Goal: Task Accomplishment & Management: Use online tool/utility

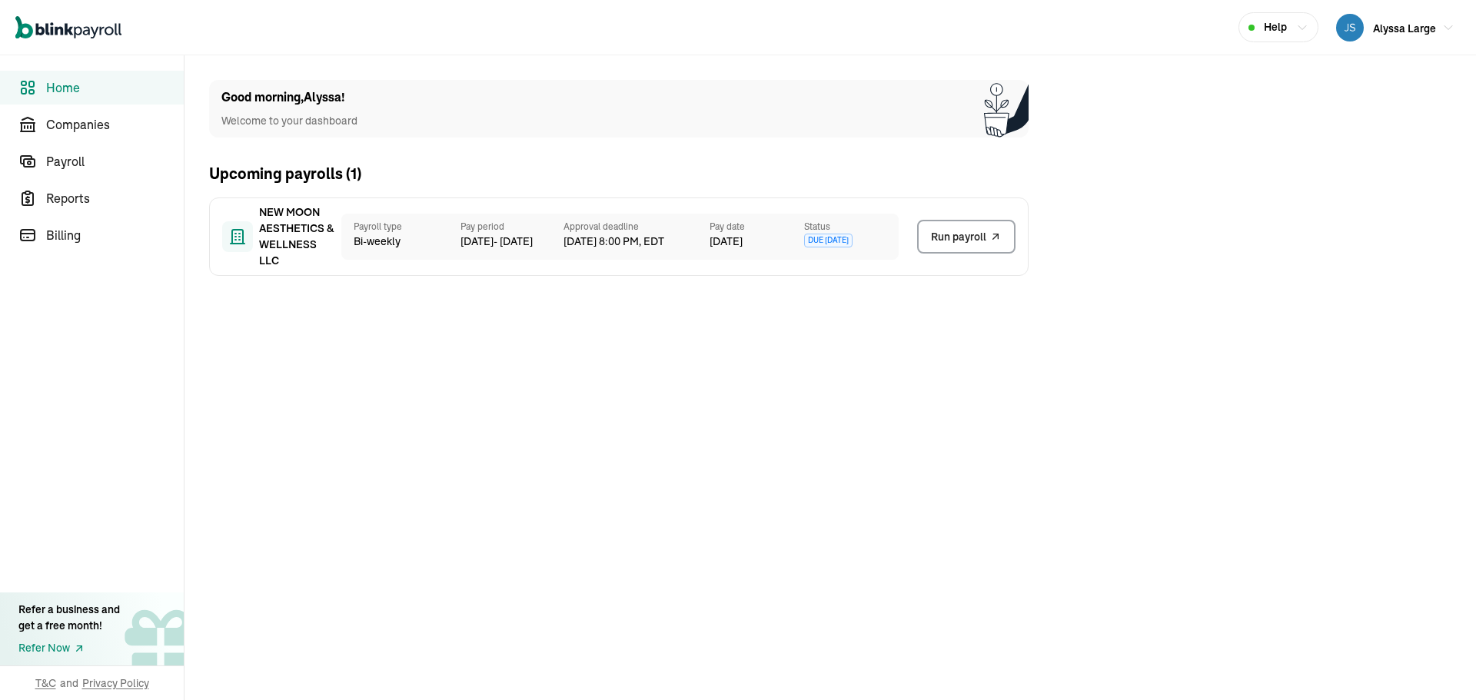
click at [61, 38] on icon "Global" at bounding box center [68, 27] width 106 height 23
click at [65, 25] on icon "Global" at bounding box center [69, 29] width 8 height 12
click at [69, 93] on span "Home" at bounding box center [115, 87] width 138 height 18
click at [1399, 25] on span "Alyssa Large" at bounding box center [1404, 29] width 63 height 14
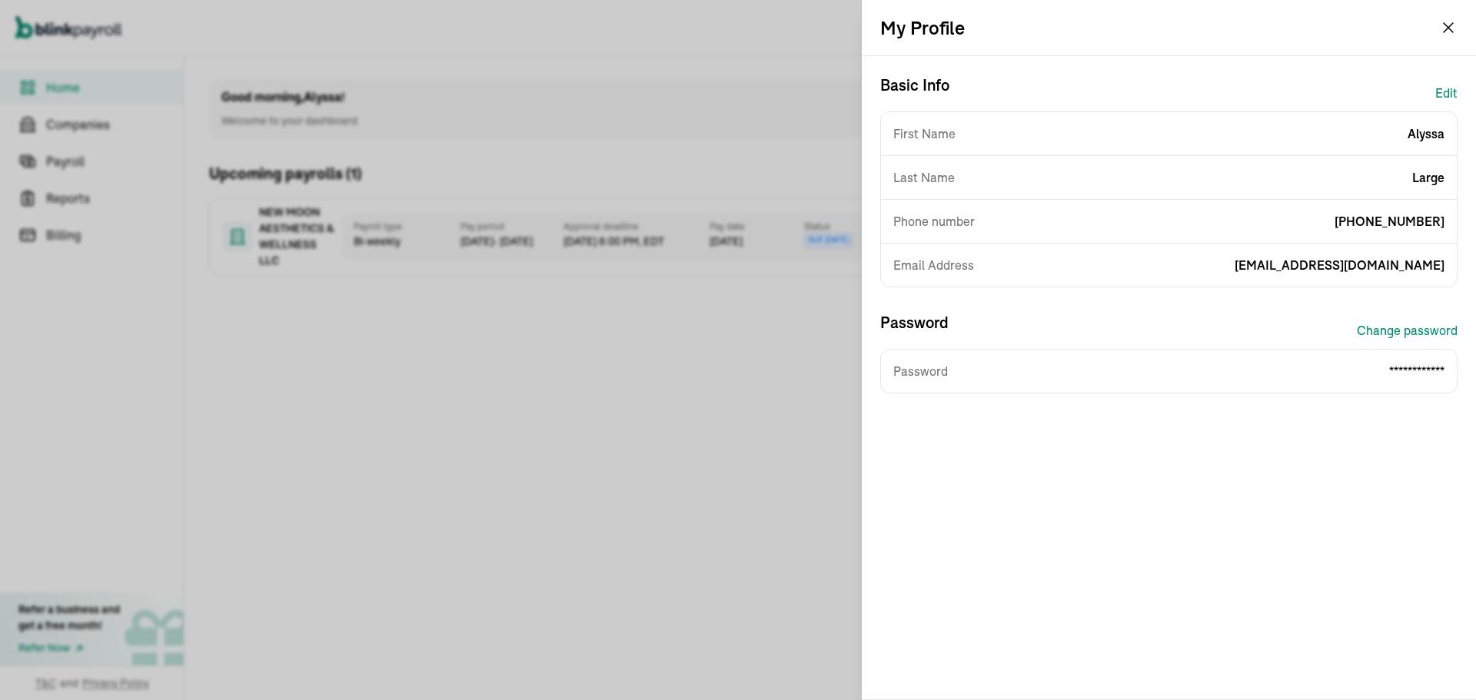
click at [931, 29] on h2 "My Profile" at bounding box center [922, 27] width 85 height 25
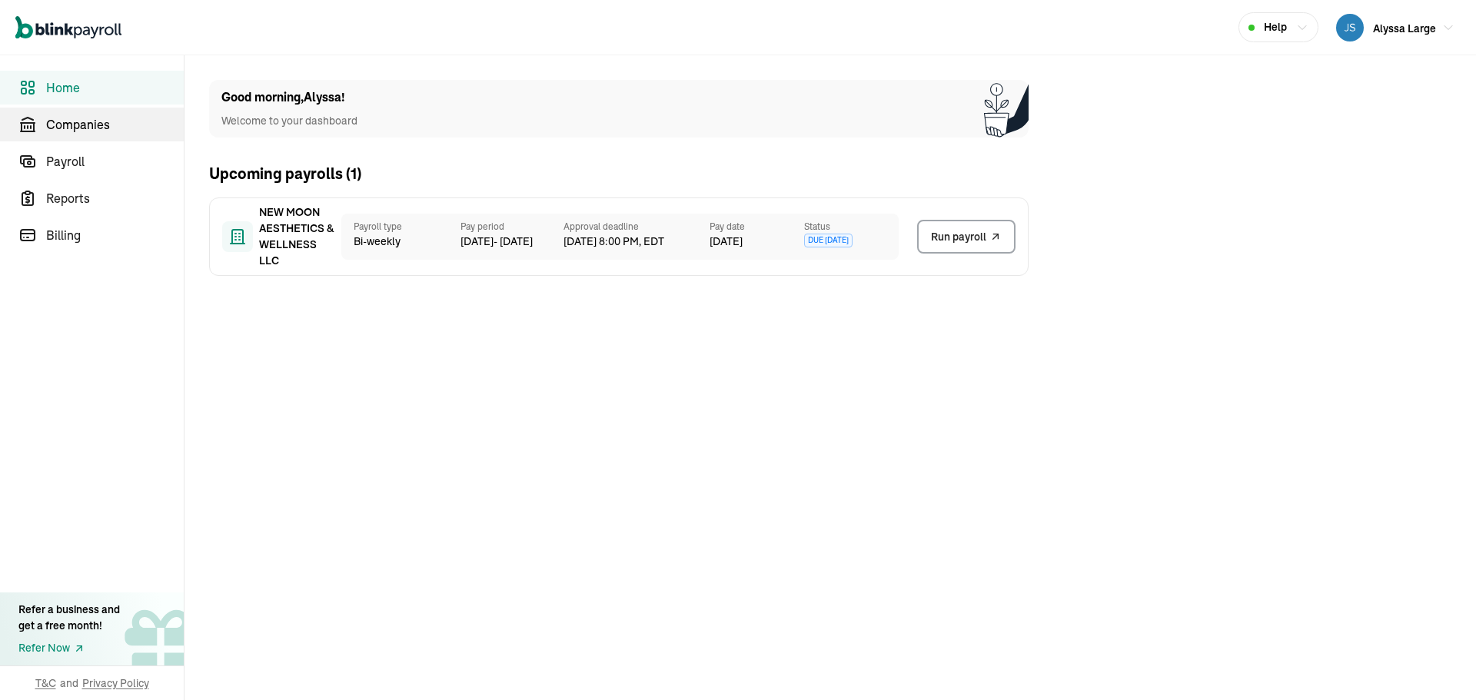
click at [65, 116] on span "Companies" at bounding box center [115, 124] width 138 height 18
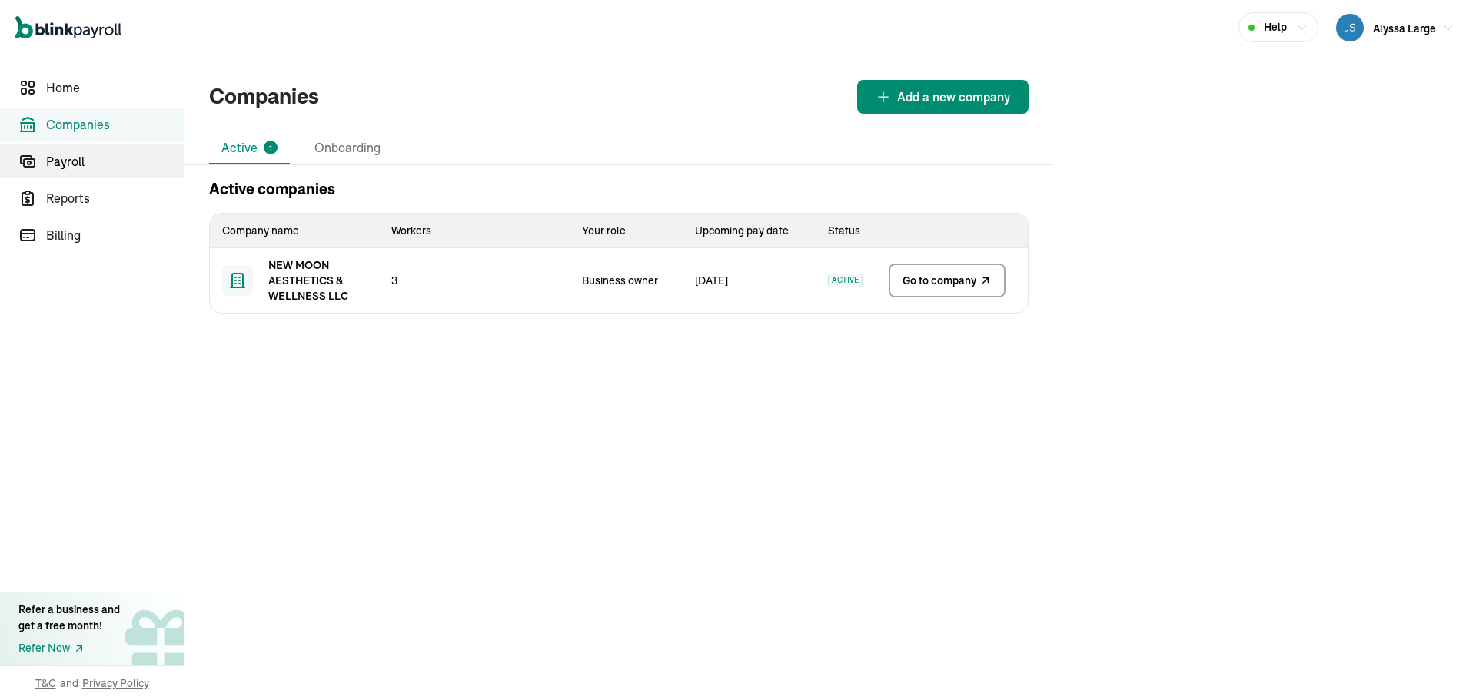
click at [80, 168] on span "Payroll" at bounding box center [115, 161] width 138 height 18
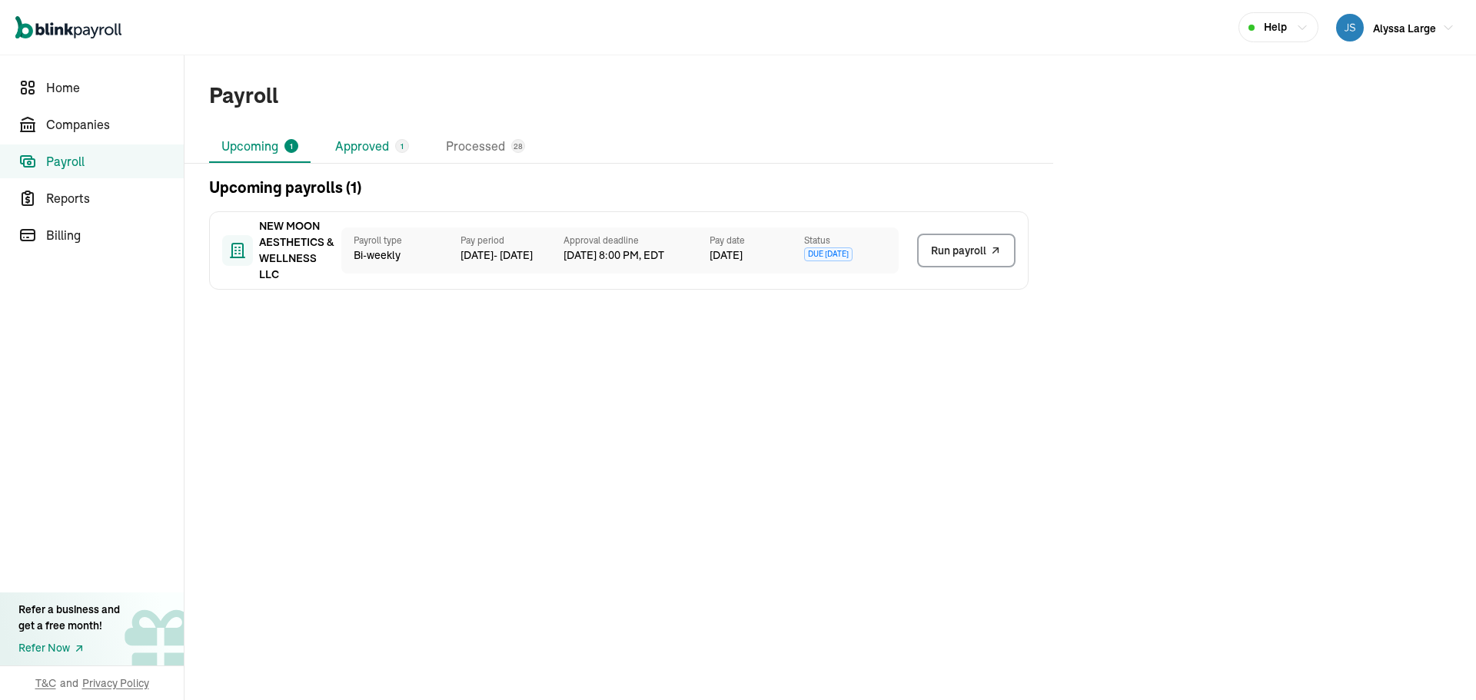
click at [365, 151] on li "Approved 1" at bounding box center [372, 147] width 98 height 32
click at [247, 142] on li "Upcoming 1" at bounding box center [259, 147] width 101 height 32
click at [960, 243] on span "Run payroll" at bounding box center [958, 251] width 55 height 16
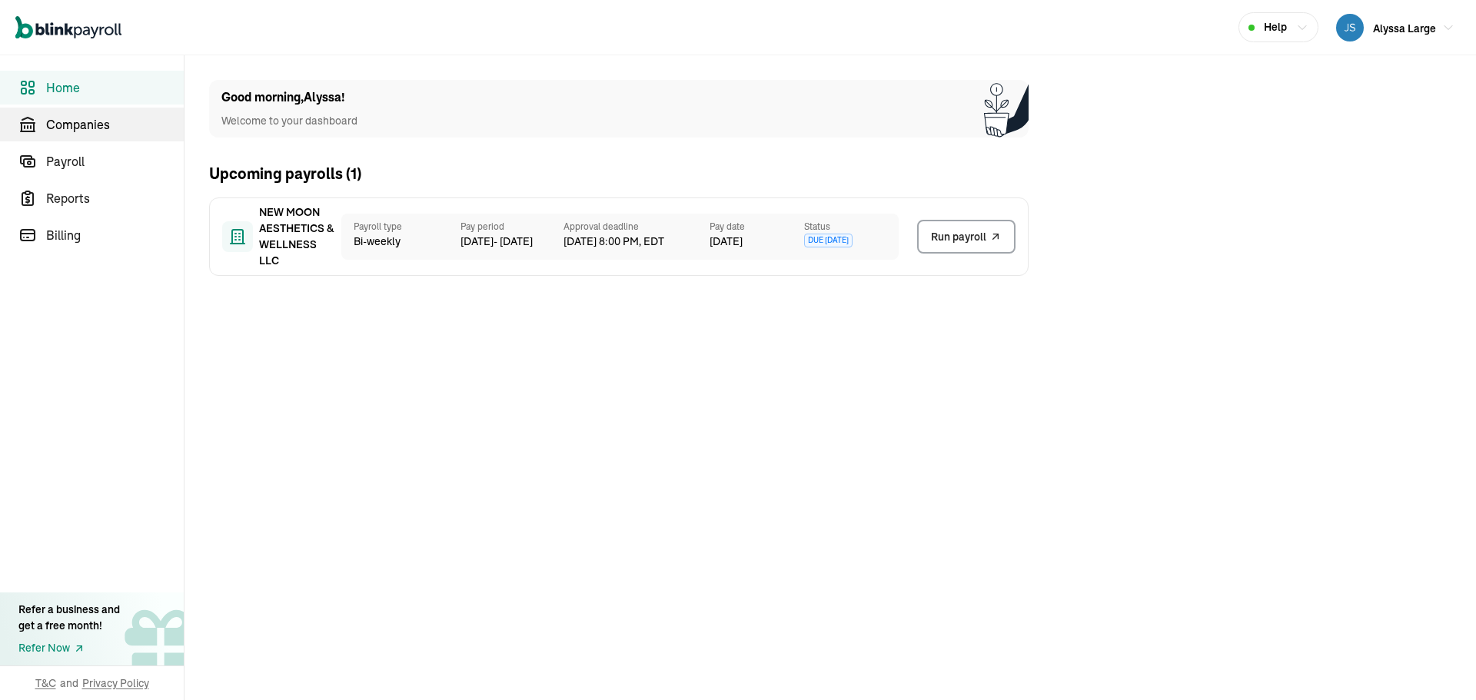
click at [65, 116] on span "Companies" at bounding box center [115, 124] width 138 height 18
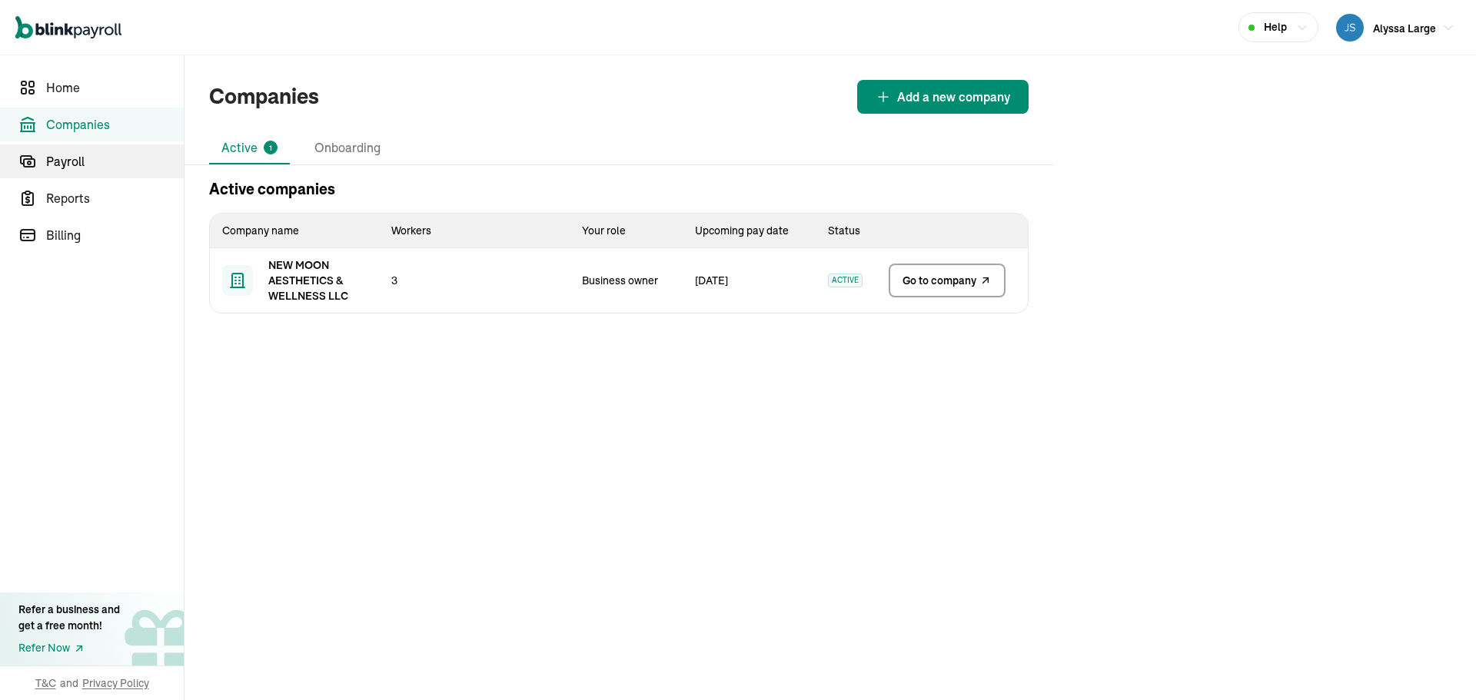
click at [80, 168] on span "Payroll" at bounding box center [115, 161] width 138 height 18
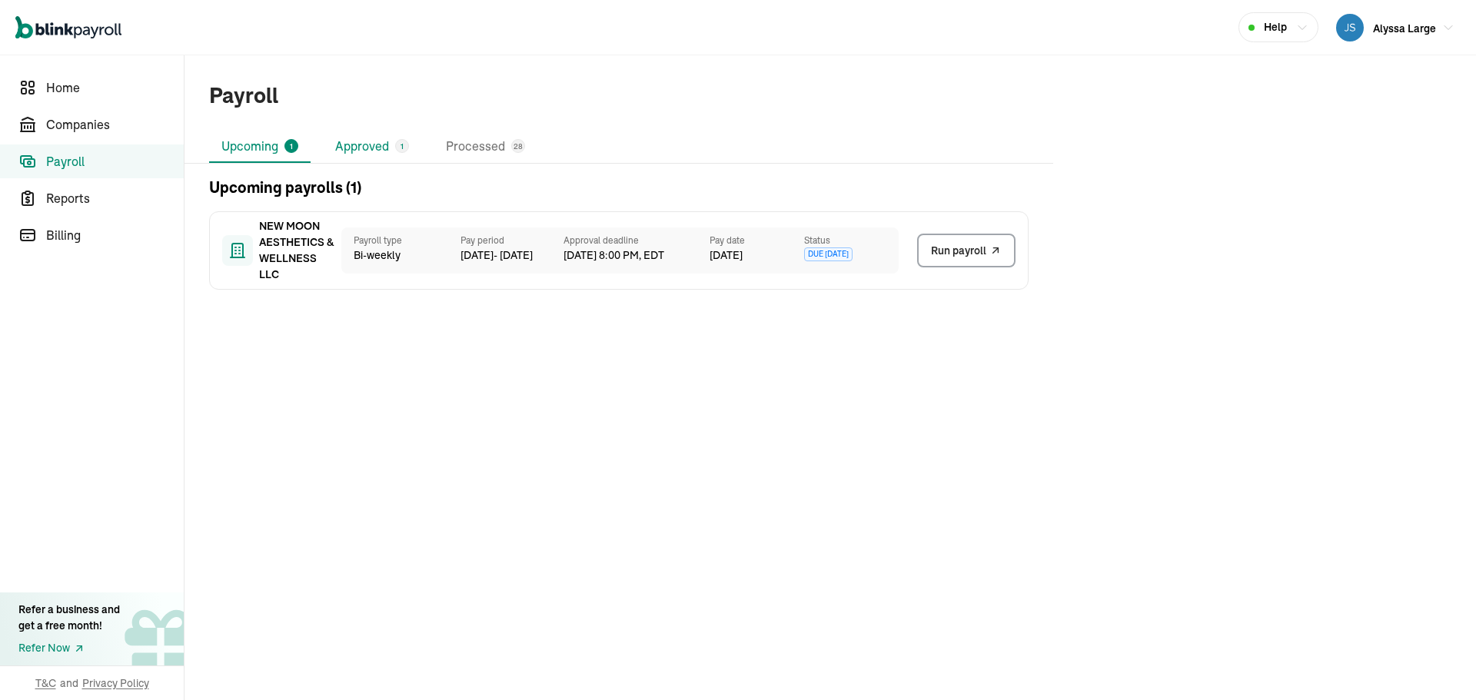
click at [365, 151] on li "Approved 1" at bounding box center [372, 147] width 98 height 32
click at [247, 142] on li "Upcoming 1" at bounding box center [259, 147] width 101 height 32
click at [960, 243] on span "Run payroll" at bounding box center [958, 251] width 55 height 16
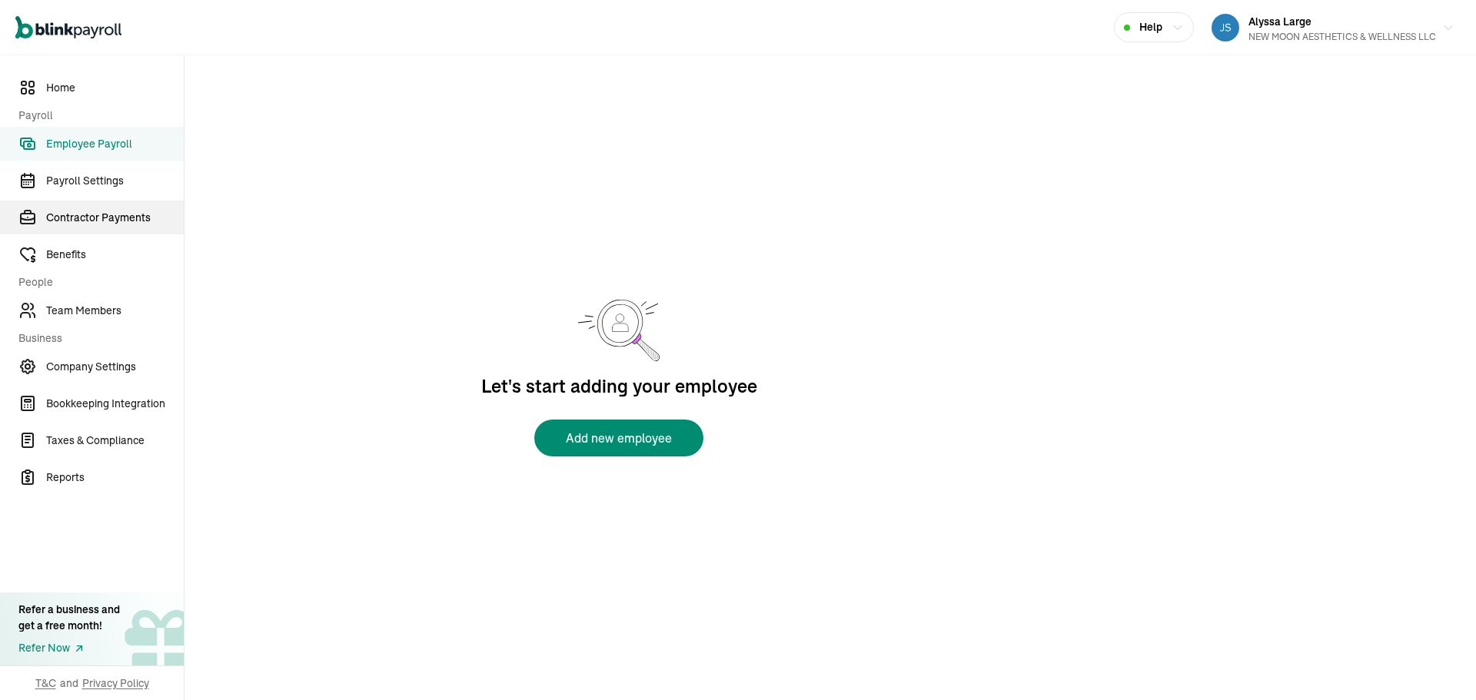
click at [118, 214] on span "Contractor Payments" at bounding box center [115, 218] width 138 height 16
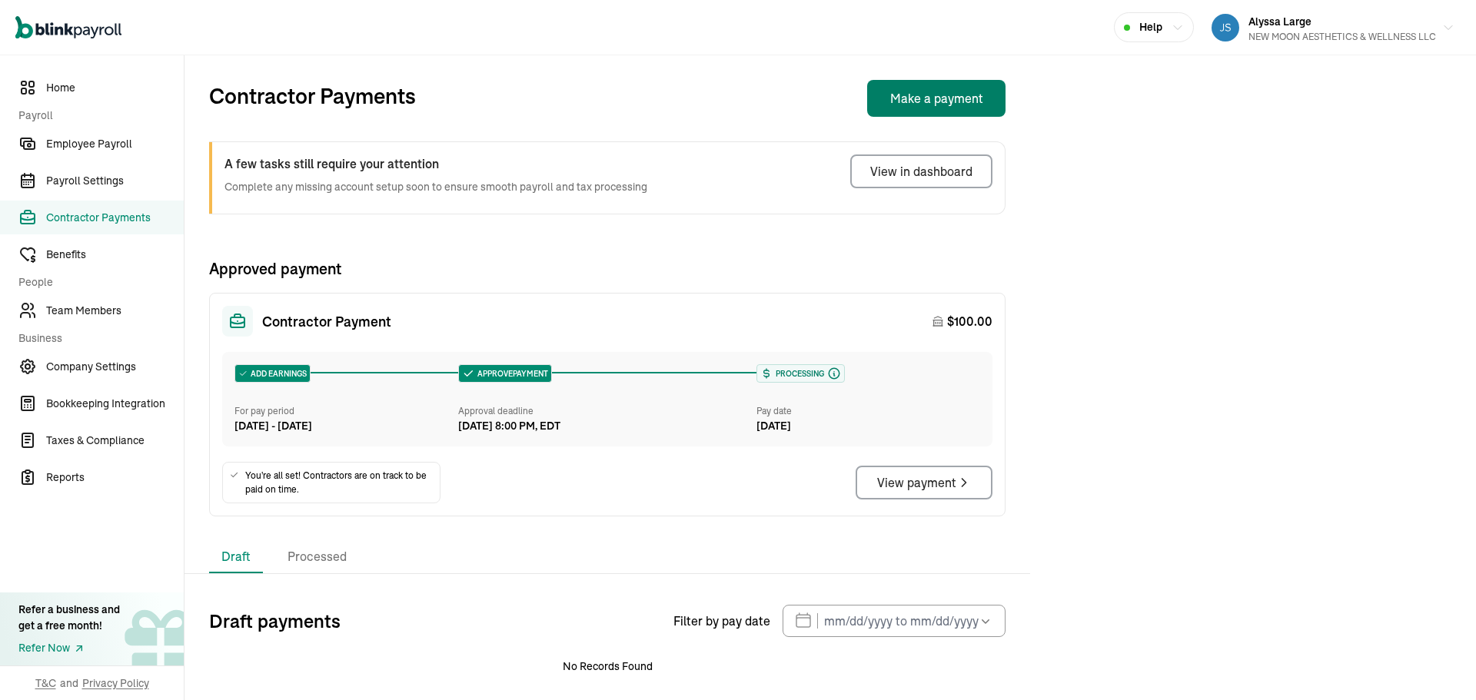
click at [970, 104] on button "Make a payment" at bounding box center [936, 98] width 138 height 37
select select "direct_deposit"
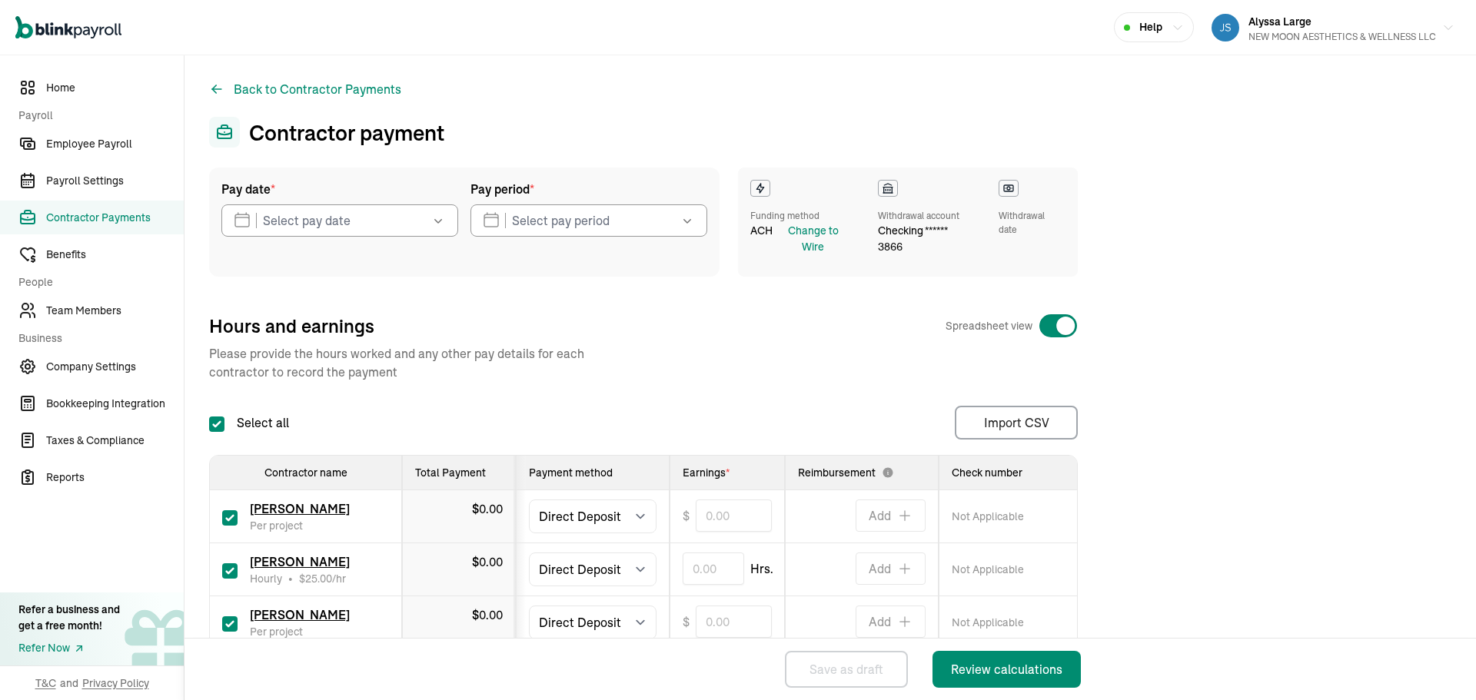
click at [223, 513] on input "checkbox" at bounding box center [229, 517] width 15 height 15
checkbox input "false"
type input "0.00"
click at [225, 626] on input "checkbox" at bounding box center [229, 623] width 15 height 15
checkbox input "false"
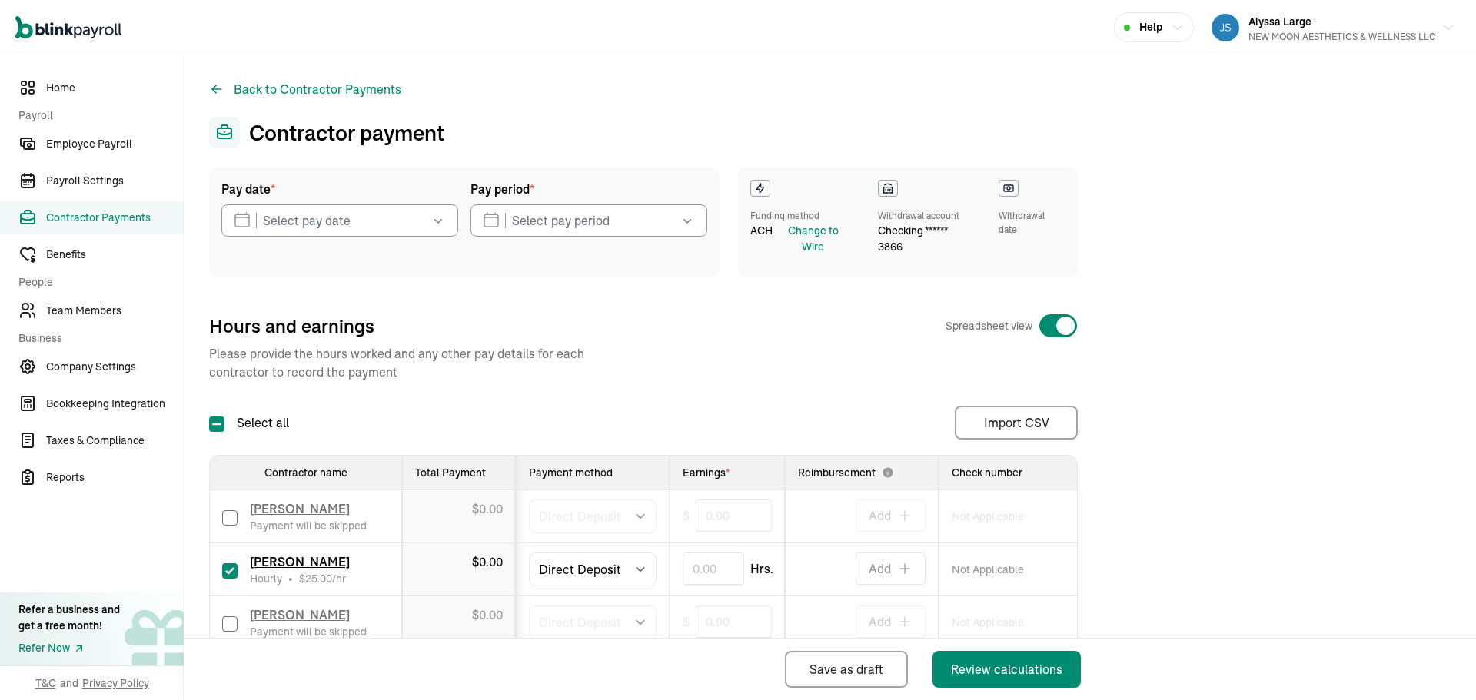
type input "0.00"
click at [719, 571] on input "text" at bounding box center [712, 569] width 61 height 32
type input "3.00"
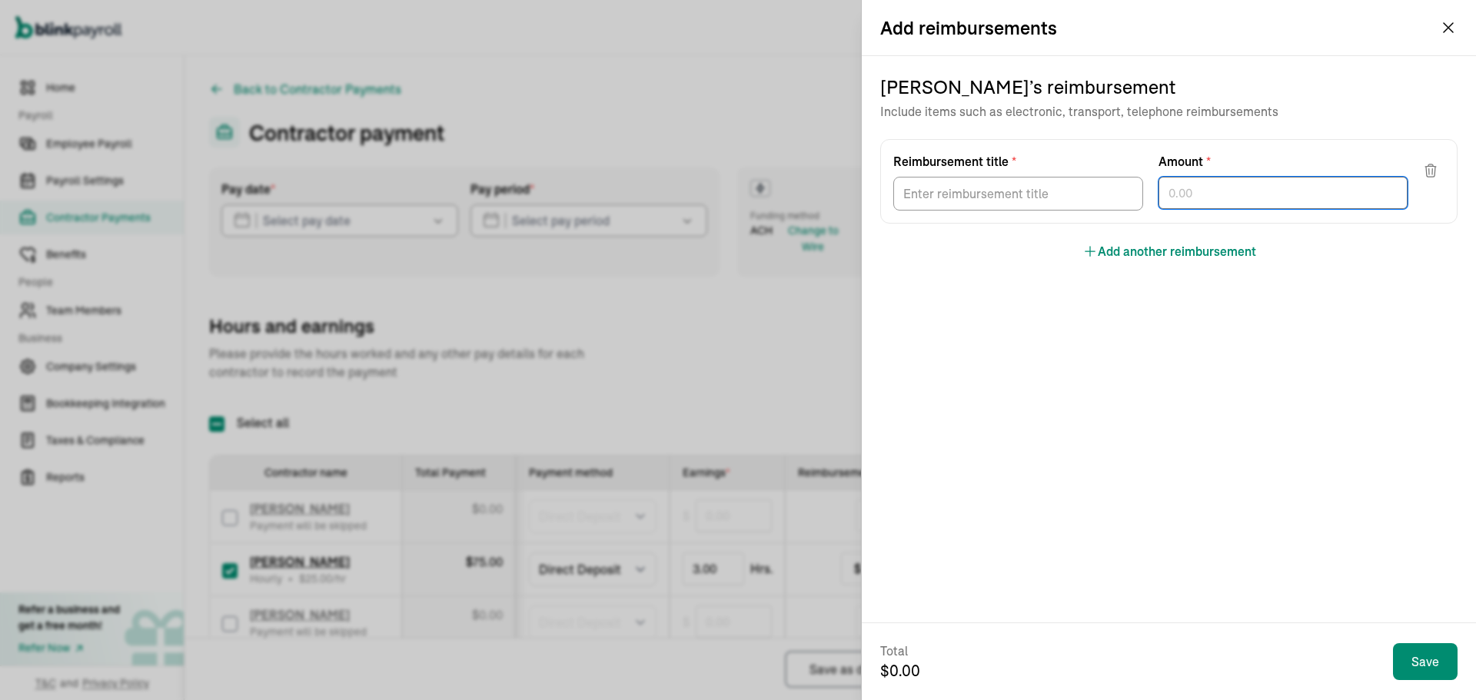
click at [1236, 188] on input "text" at bounding box center [1283, 193] width 250 height 32
type input "730.50"
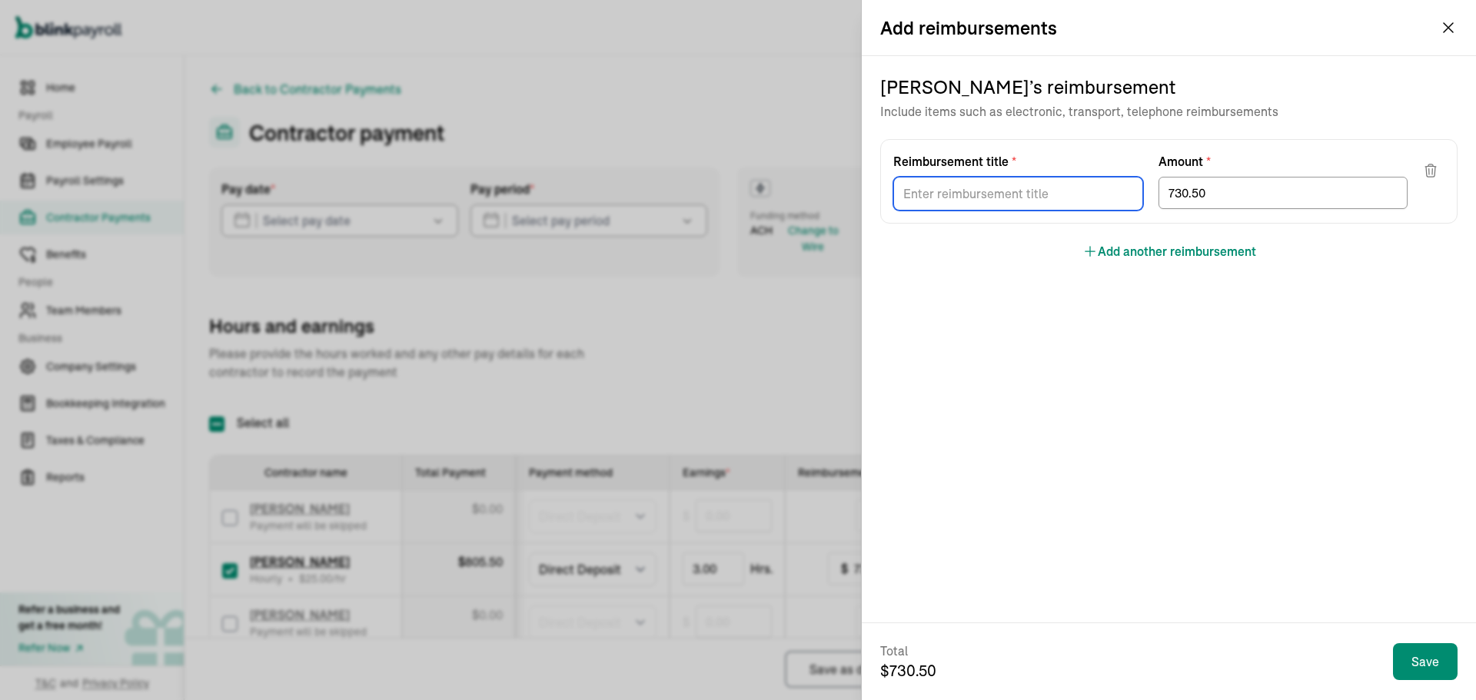
click at [1017, 202] on input "Reimbursement title *" at bounding box center [1018, 194] width 250 height 34
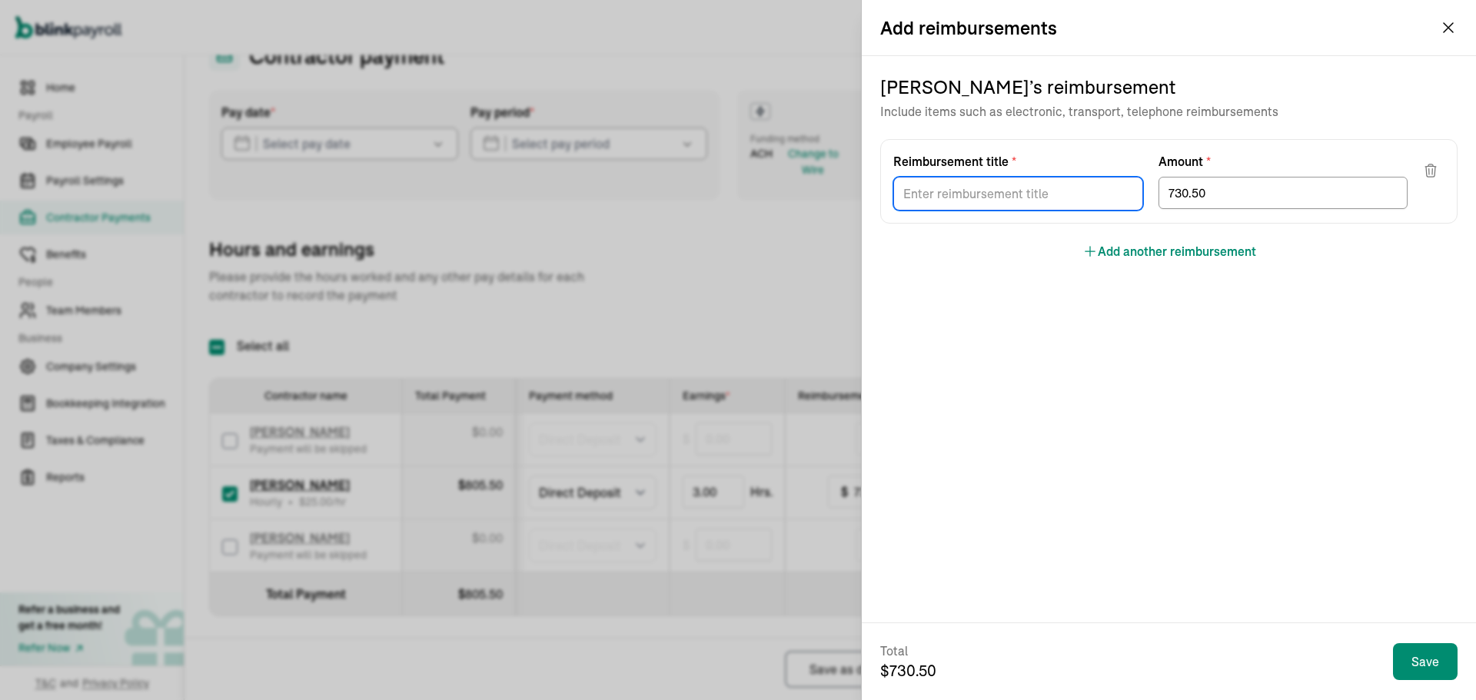
type input "Commission"
click at [979, 265] on div "[PERSON_NAME] ’s reimbursement Include items such as electronic, transport, tel…" at bounding box center [1168, 167] width 577 height 223
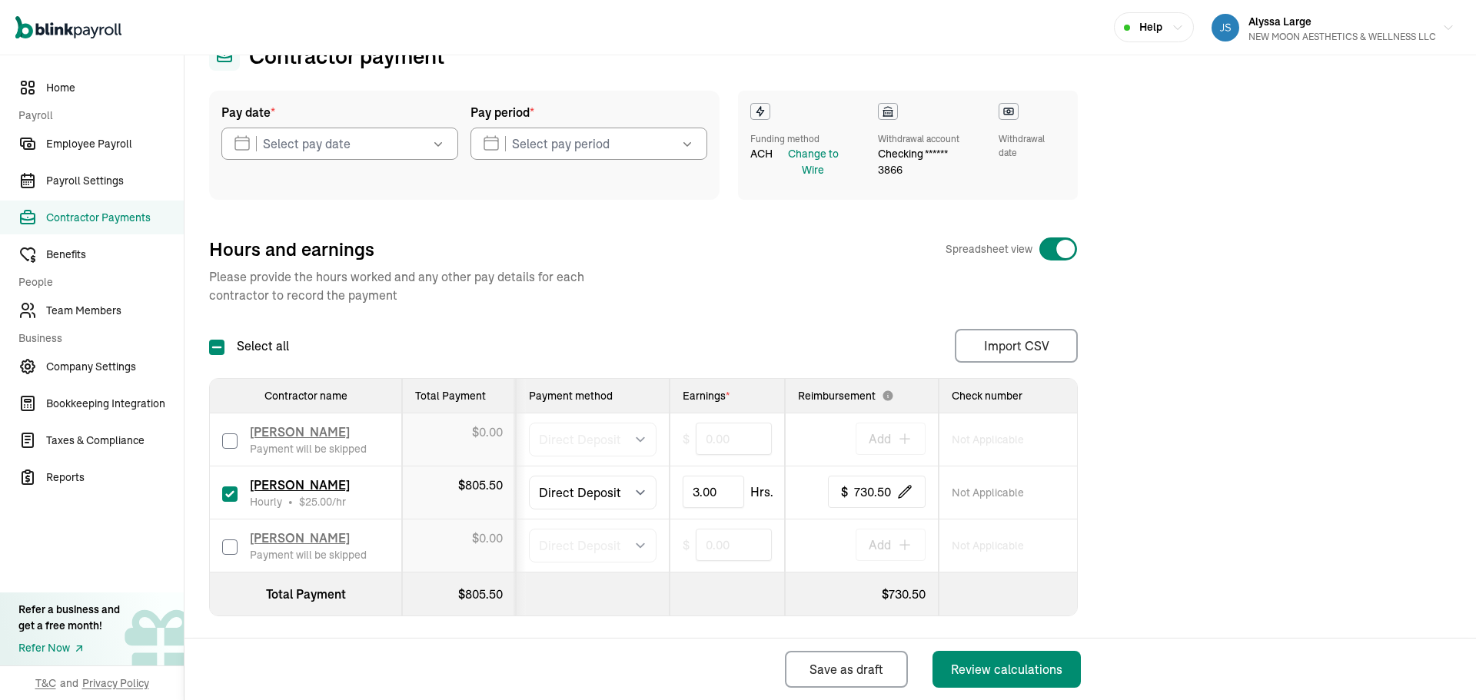
click at [428, 142] on button "button" at bounding box center [436, 144] width 43 height 32
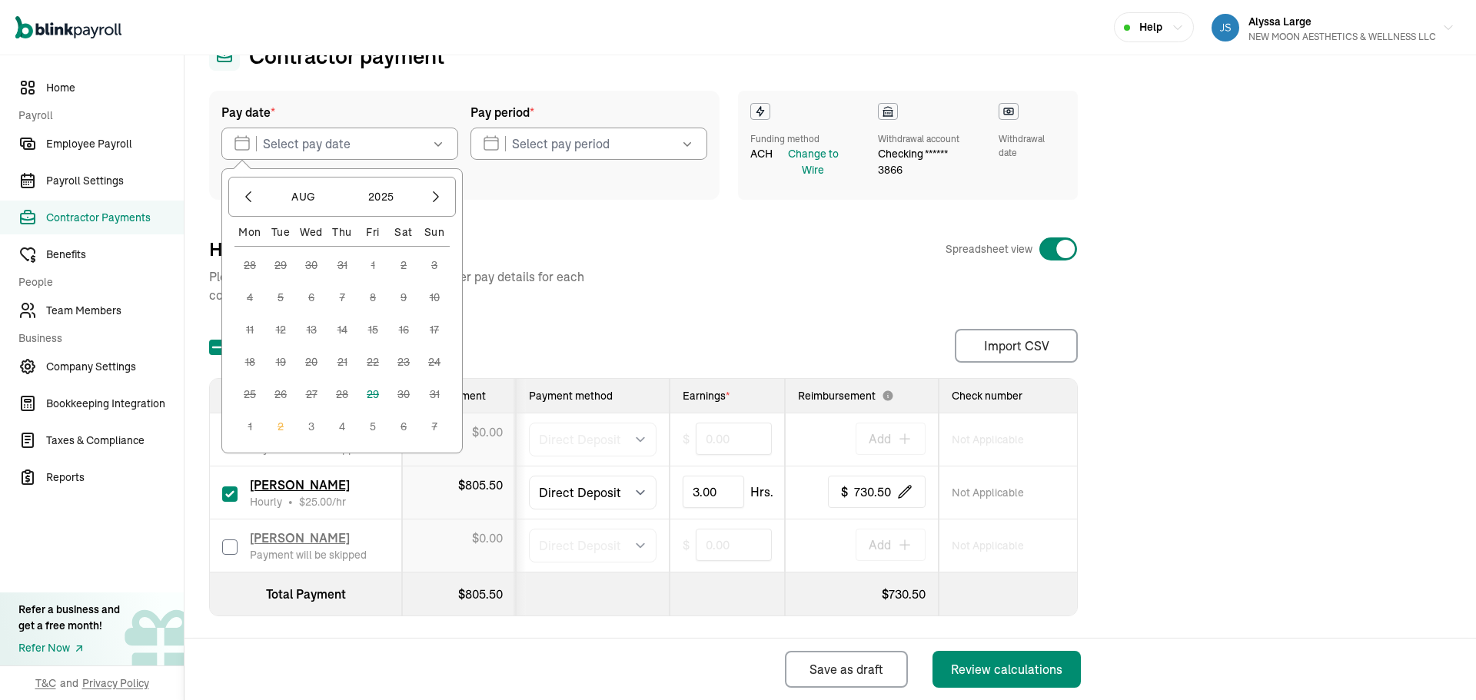
click at [313, 423] on button "3" at bounding box center [311, 426] width 31 height 31
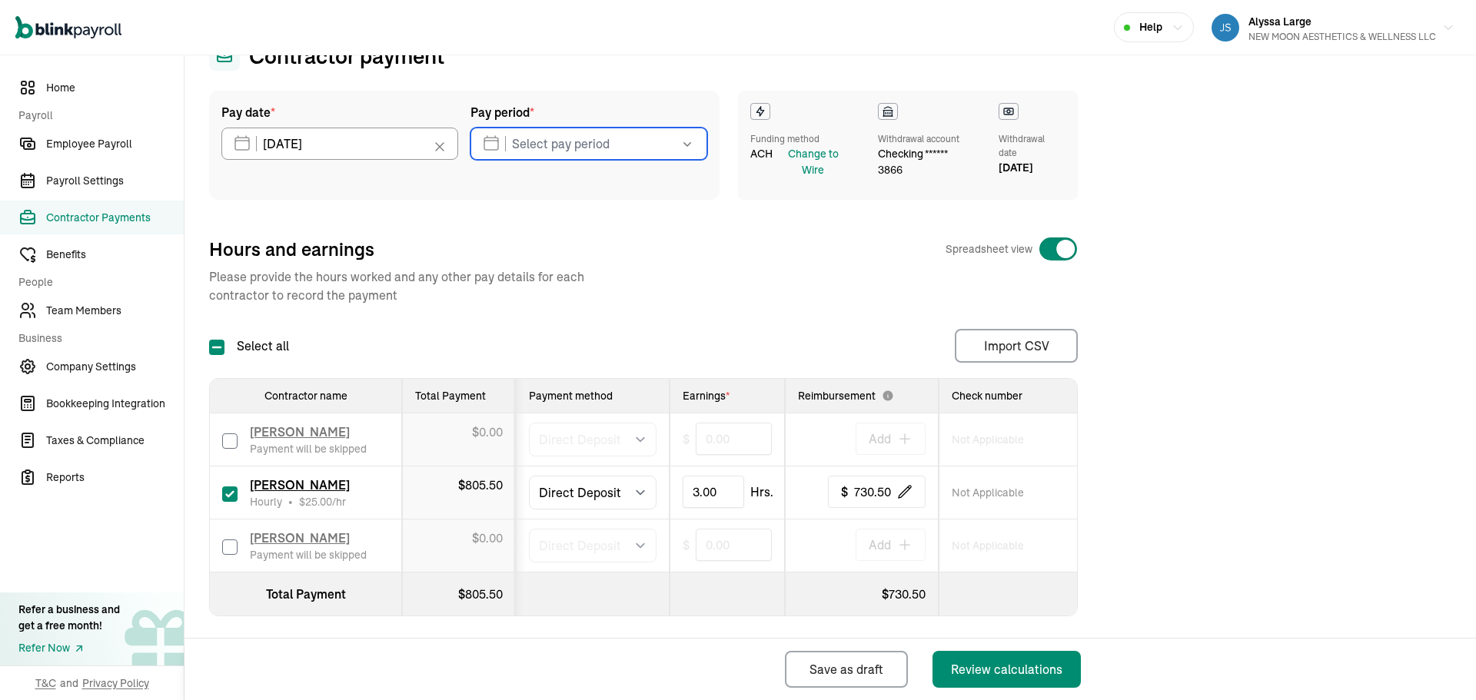
click at [551, 142] on input "text" at bounding box center [588, 144] width 237 height 32
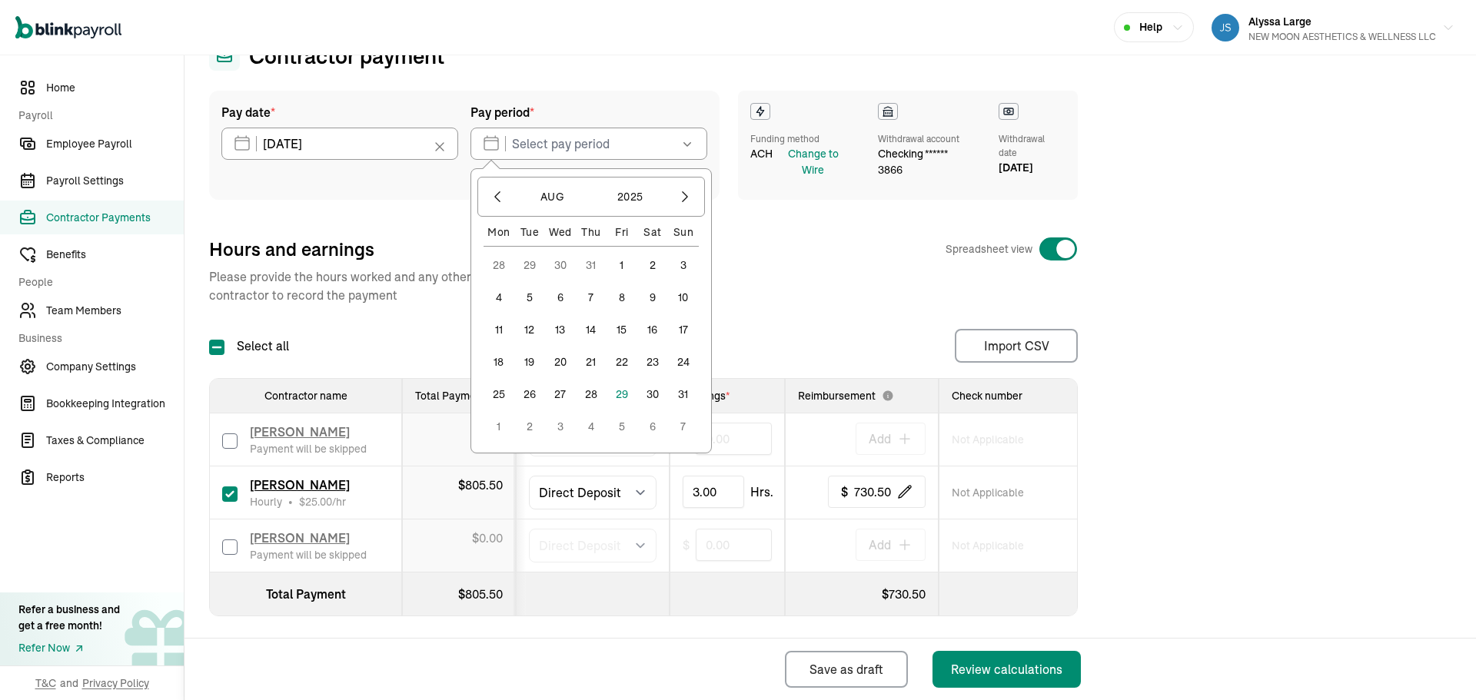
click at [648, 364] on button "23" at bounding box center [652, 362] width 31 height 31
click at [623, 394] on button "29" at bounding box center [621, 394] width 31 height 31
type input "[DATE] ~ [DATE]"
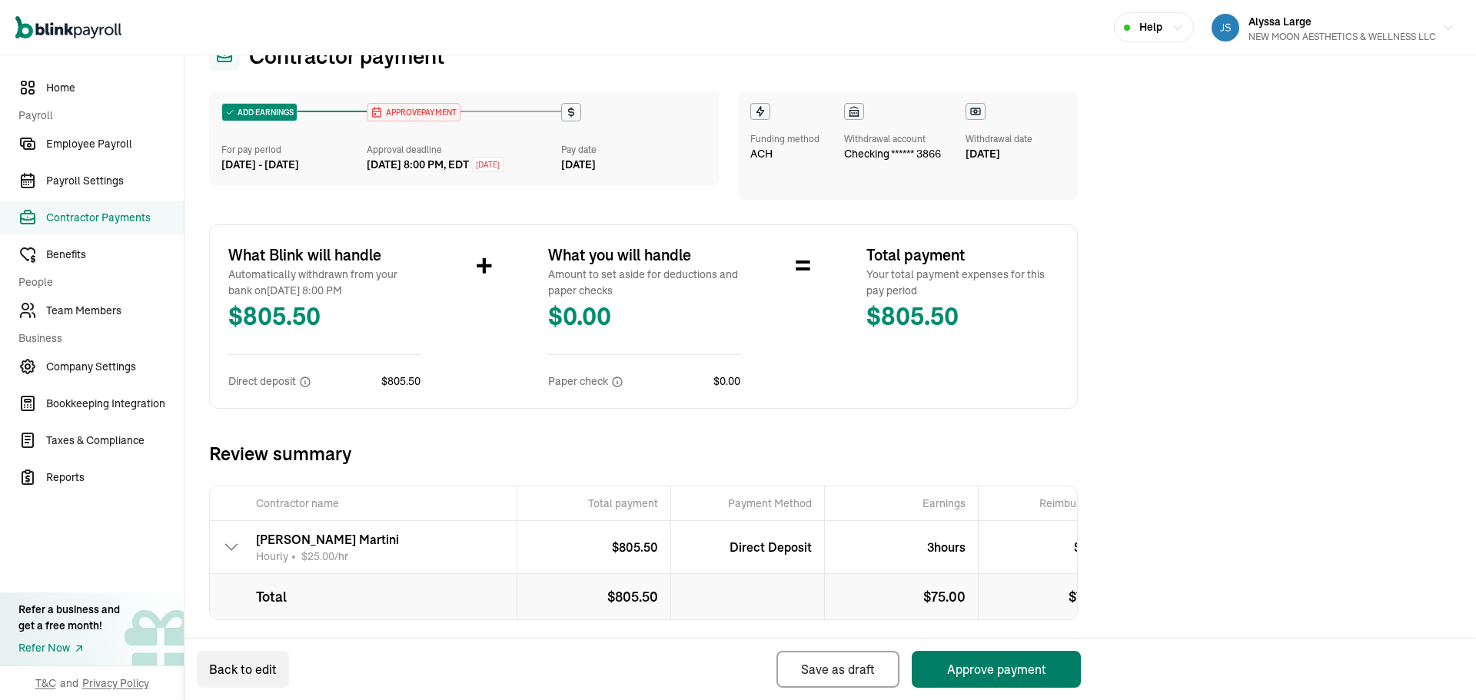
click at [985, 658] on button "Approve payment" at bounding box center [996, 669] width 169 height 37
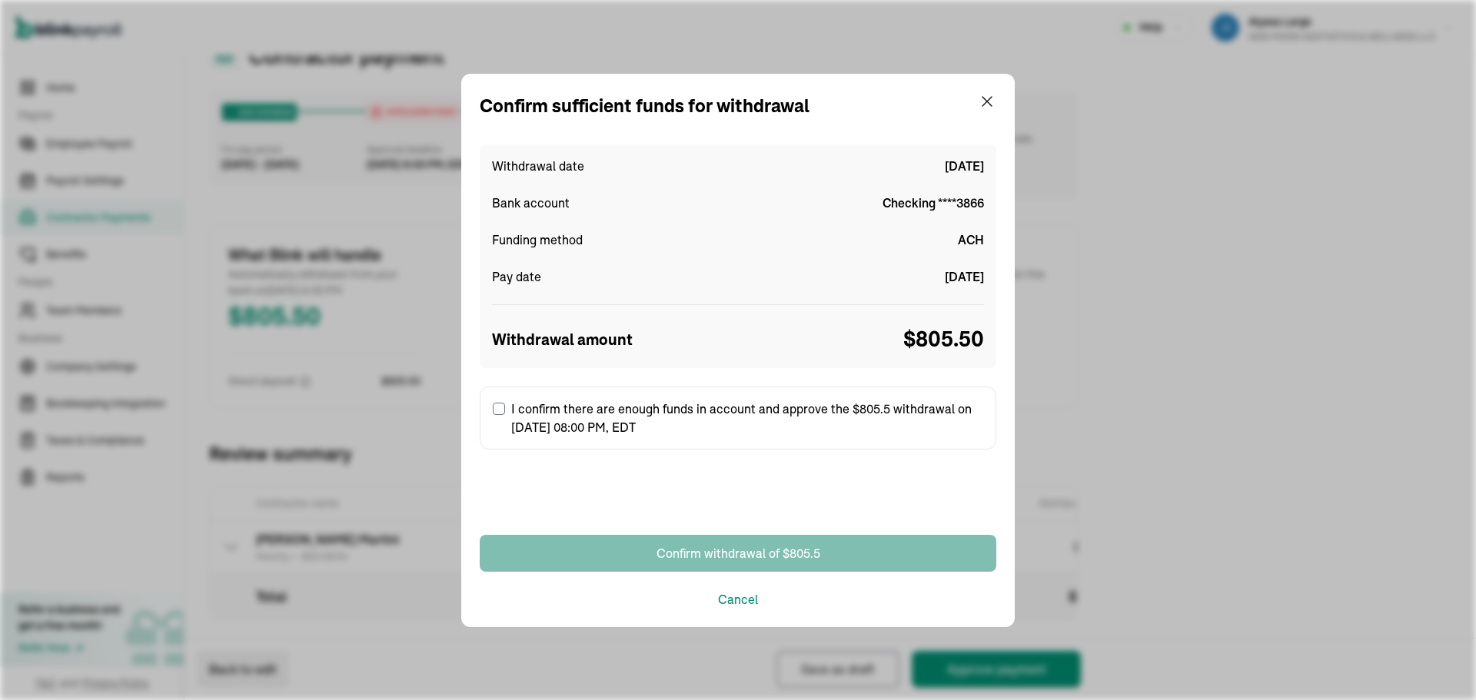
click at [490, 407] on label "I confirm there are enough funds in account and approve the $805.5 withdrawal o…" at bounding box center [738, 418] width 516 height 63
click at [493, 407] on input "I confirm there are enough funds in account and approve the $805.5 withdrawal o…" at bounding box center [499, 409] width 12 height 12
checkbox input "true"
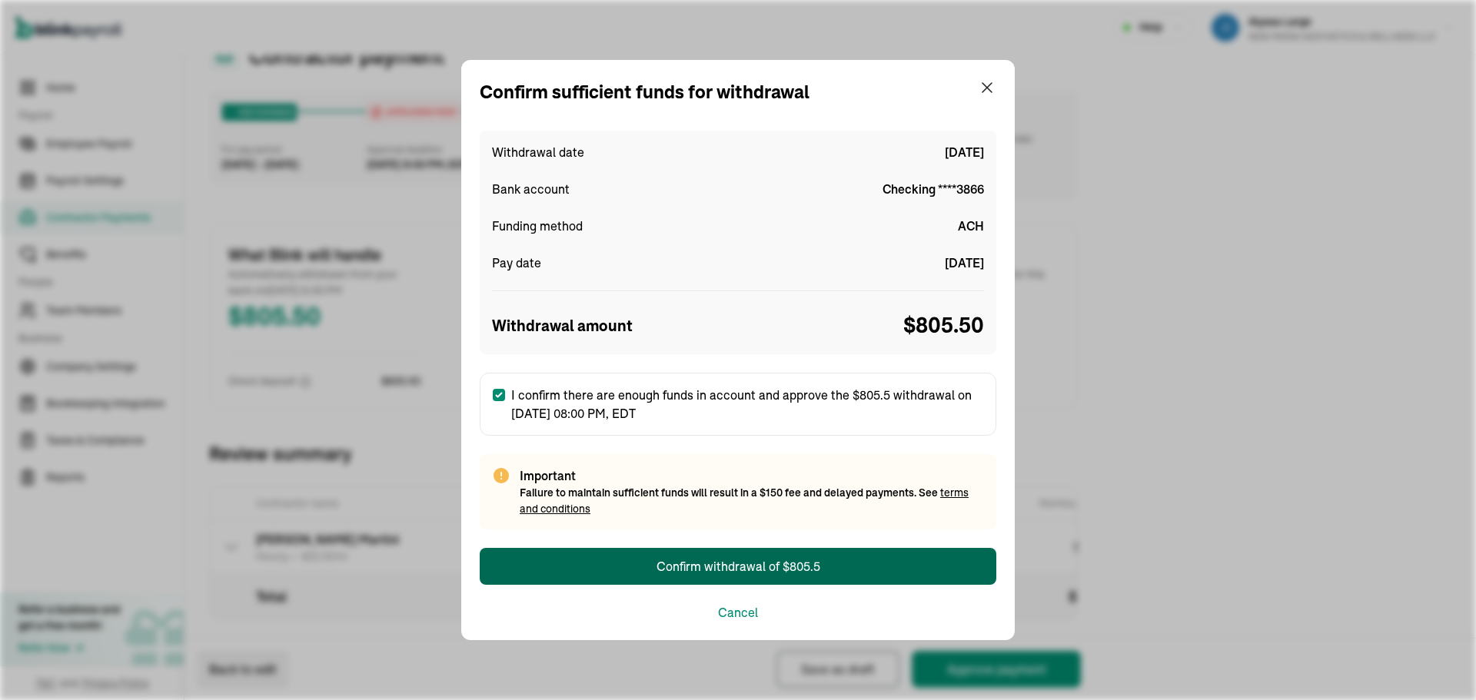
click at [646, 560] on button "Confirm withdrawal of $805.5" at bounding box center [738, 566] width 516 height 37
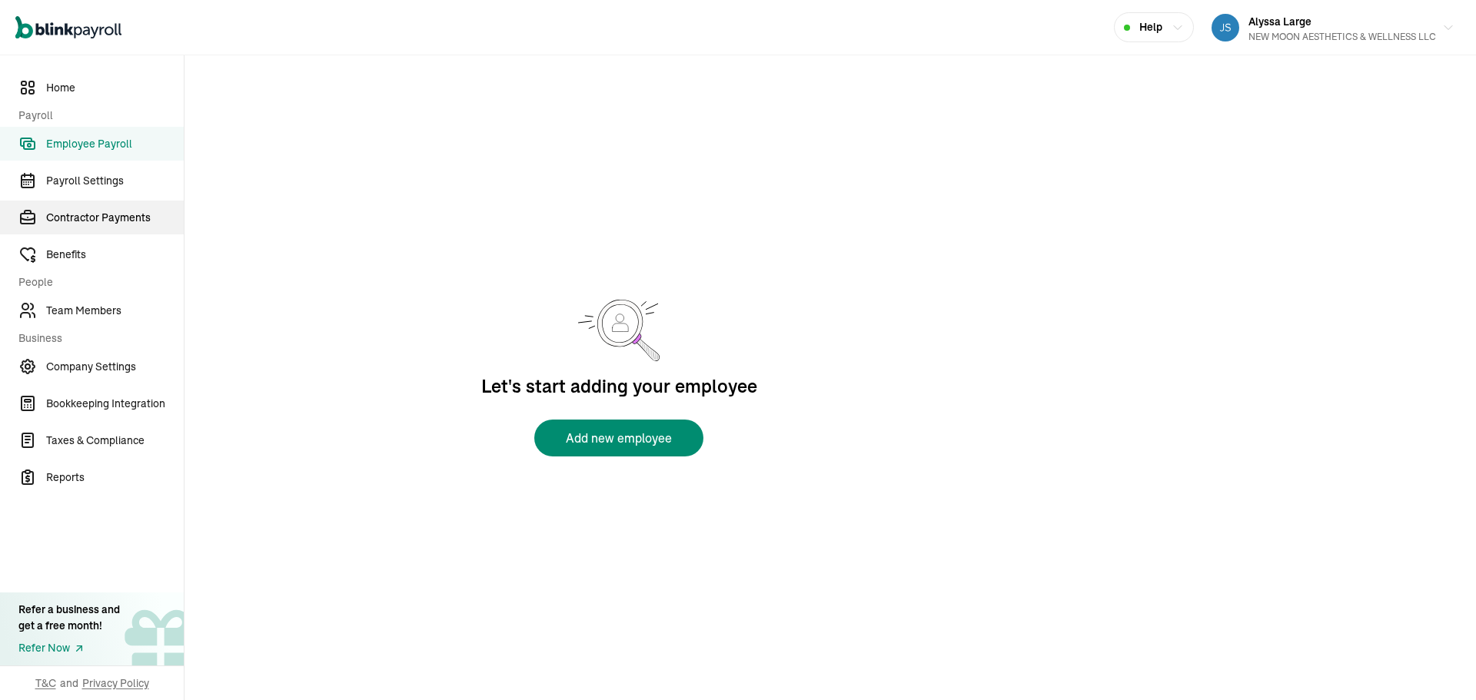
click at [118, 214] on span "Contractor Payments" at bounding box center [115, 218] width 138 height 16
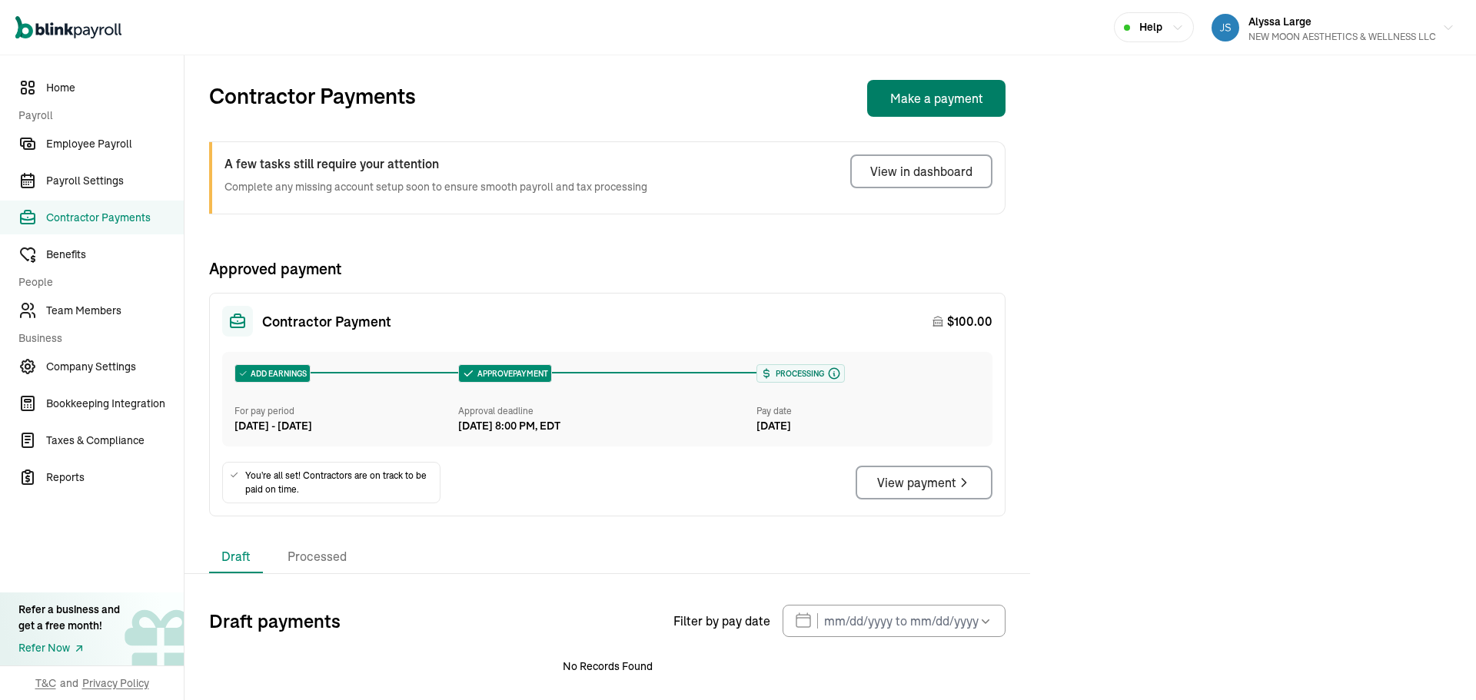
click at [970, 104] on button "Make a payment" at bounding box center [936, 98] width 138 height 37
select select "direct_deposit"
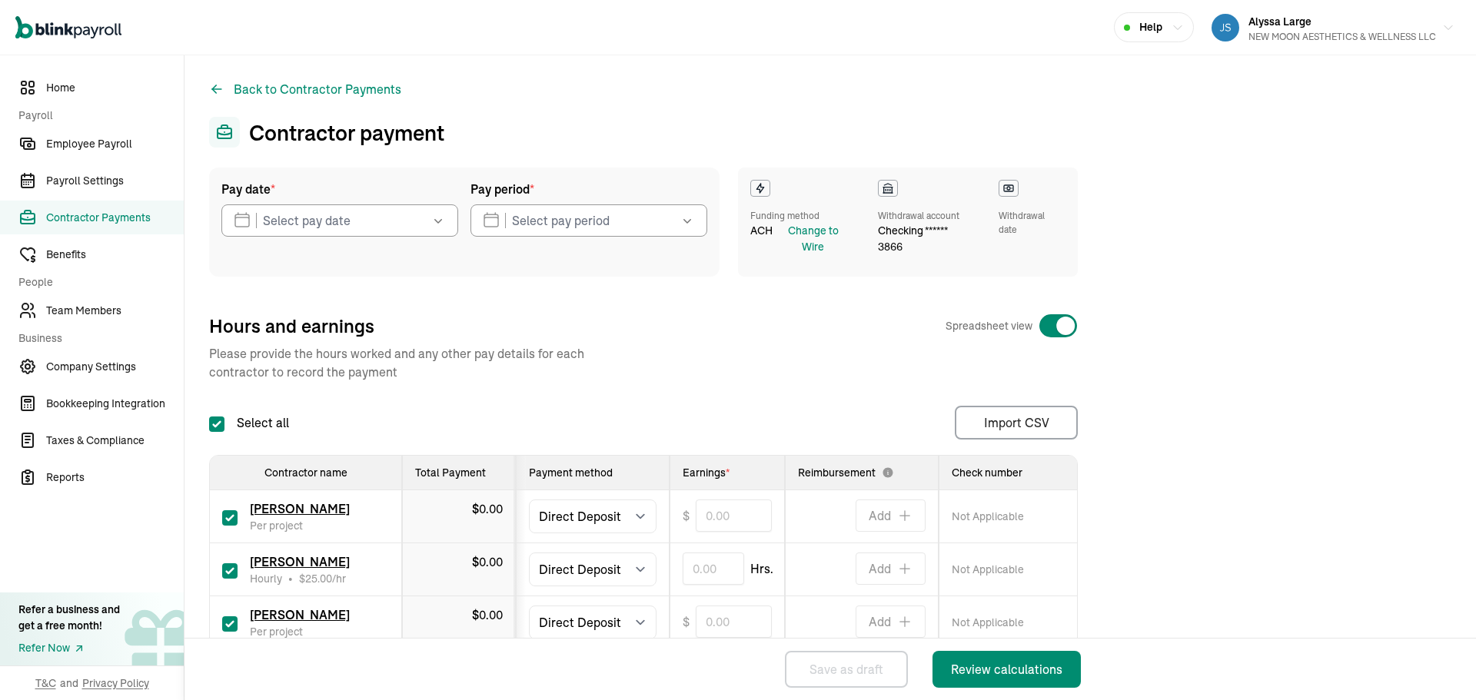
click at [223, 513] on input "checkbox" at bounding box center [229, 517] width 15 height 15
checkbox input "false"
type input "0.00"
click at [225, 626] on input "checkbox" at bounding box center [229, 623] width 15 height 15
checkbox input "false"
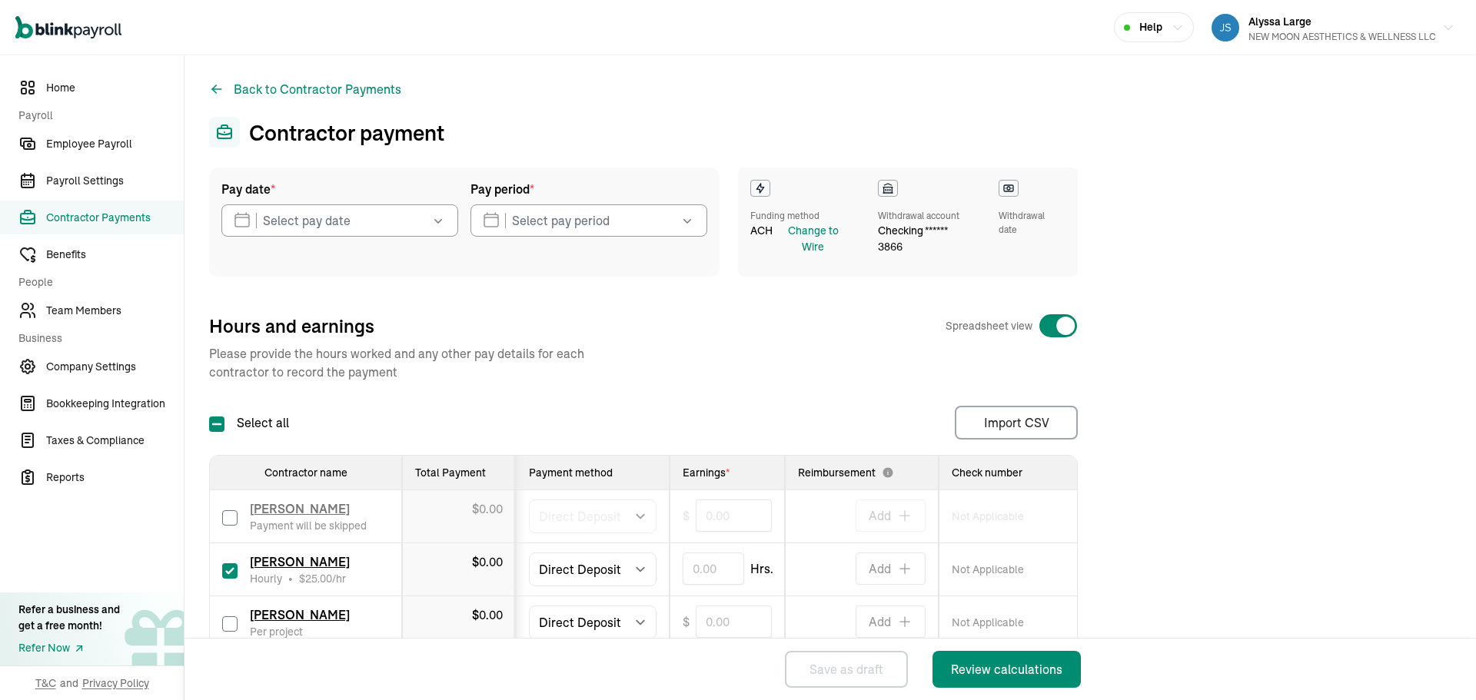
type input "0.00"
click at [719, 571] on input "text" at bounding box center [712, 569] width 61 height 32
type input "3.00"
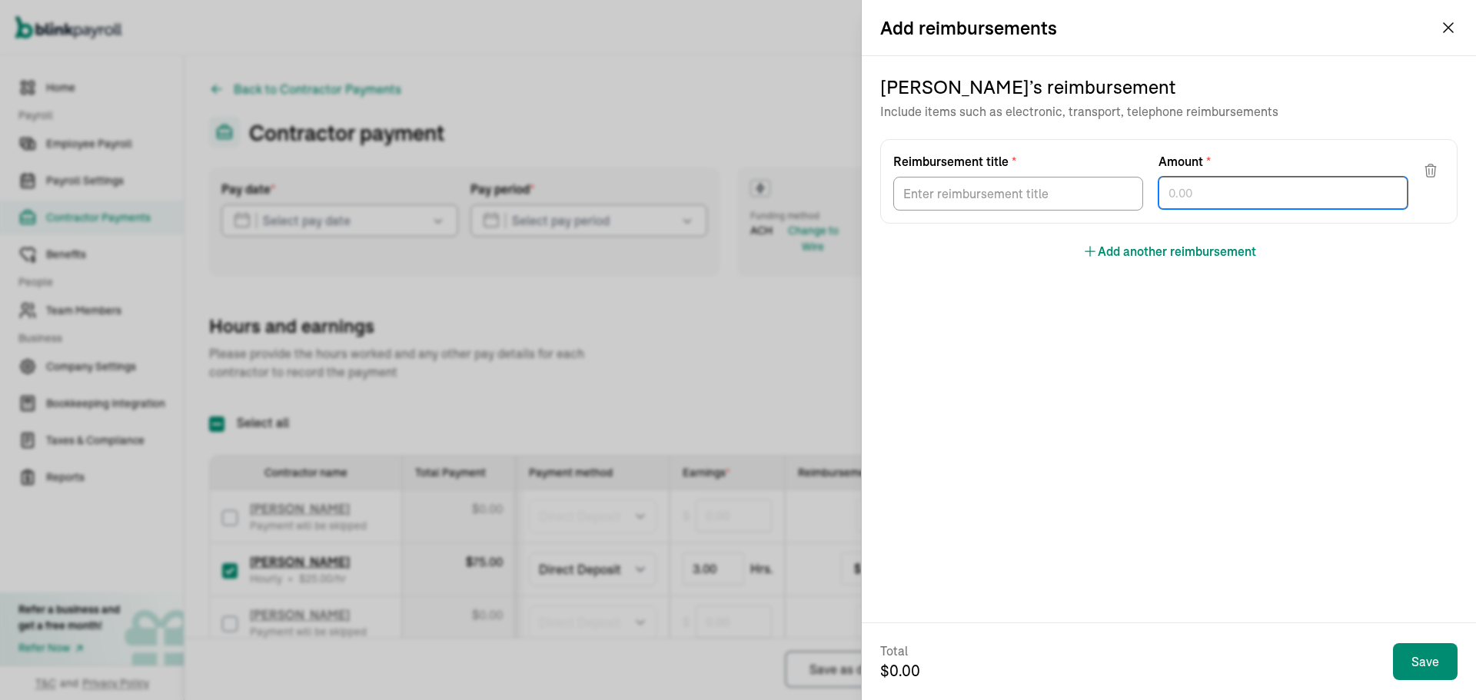
click at [1236, 188] on input "text" at bounding box center [1283, 193] width 250 height 32
type input "730.50"
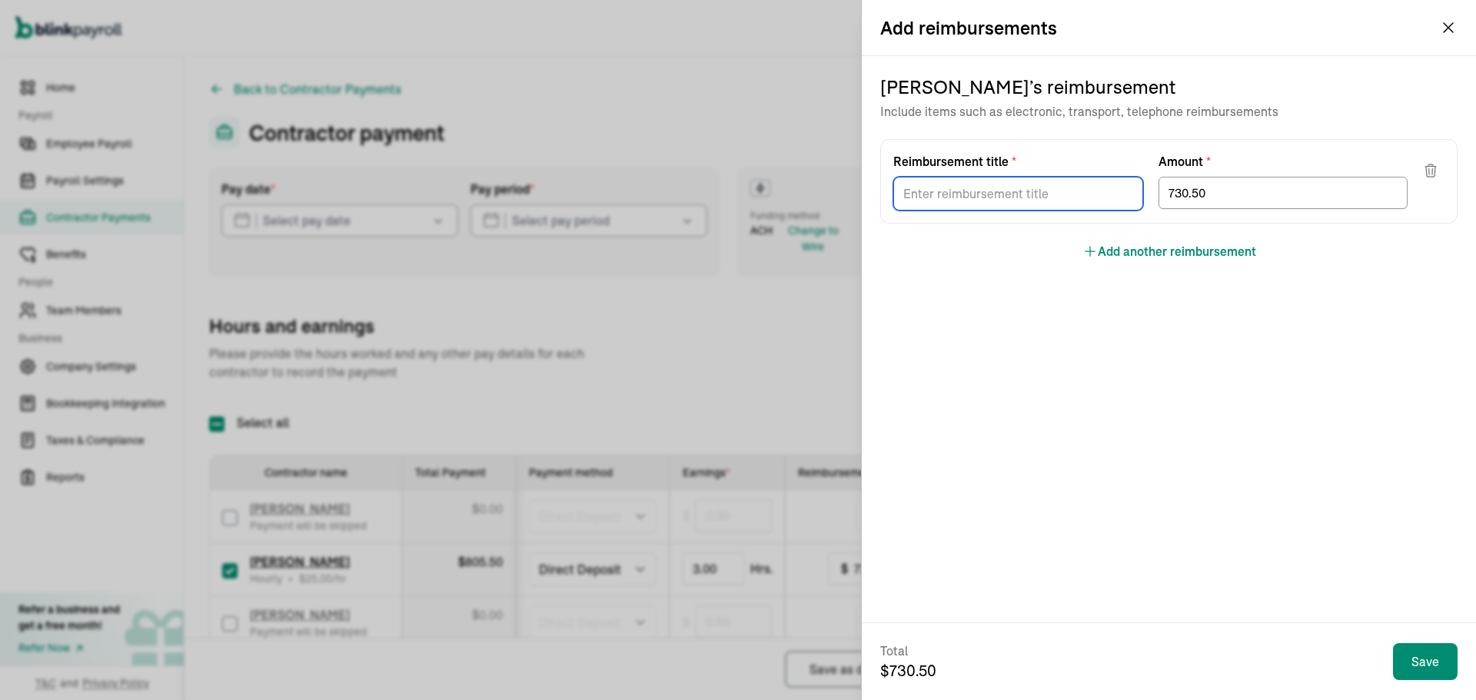
click at [1017, 202] on input "Reimbursement title *" at bounding box center [1018, 194] width 250 height 34
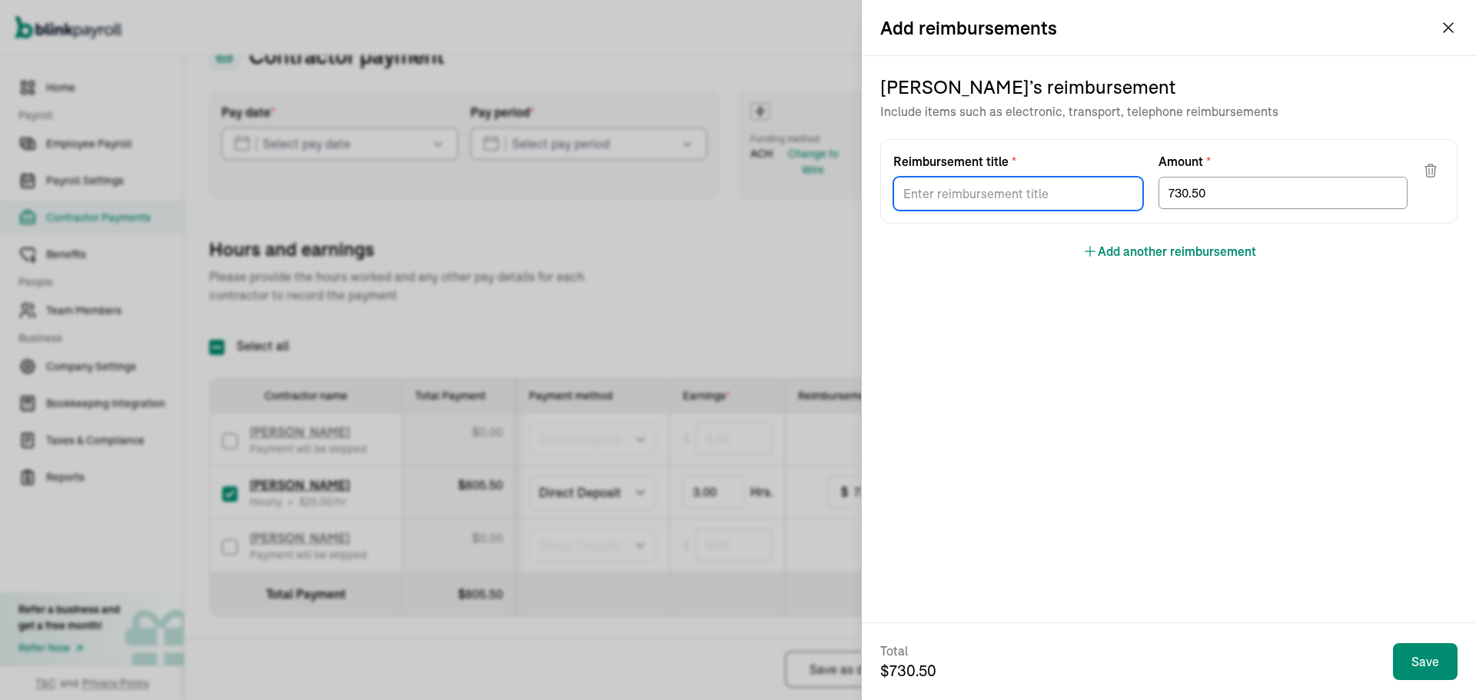
type input "Commission"
click at [979, 265] on div "[PERSON_NAME] ’s reimbursement Include items such as electronic, transport, tel…" at bounding box center [1168, 167] width 577 height 223
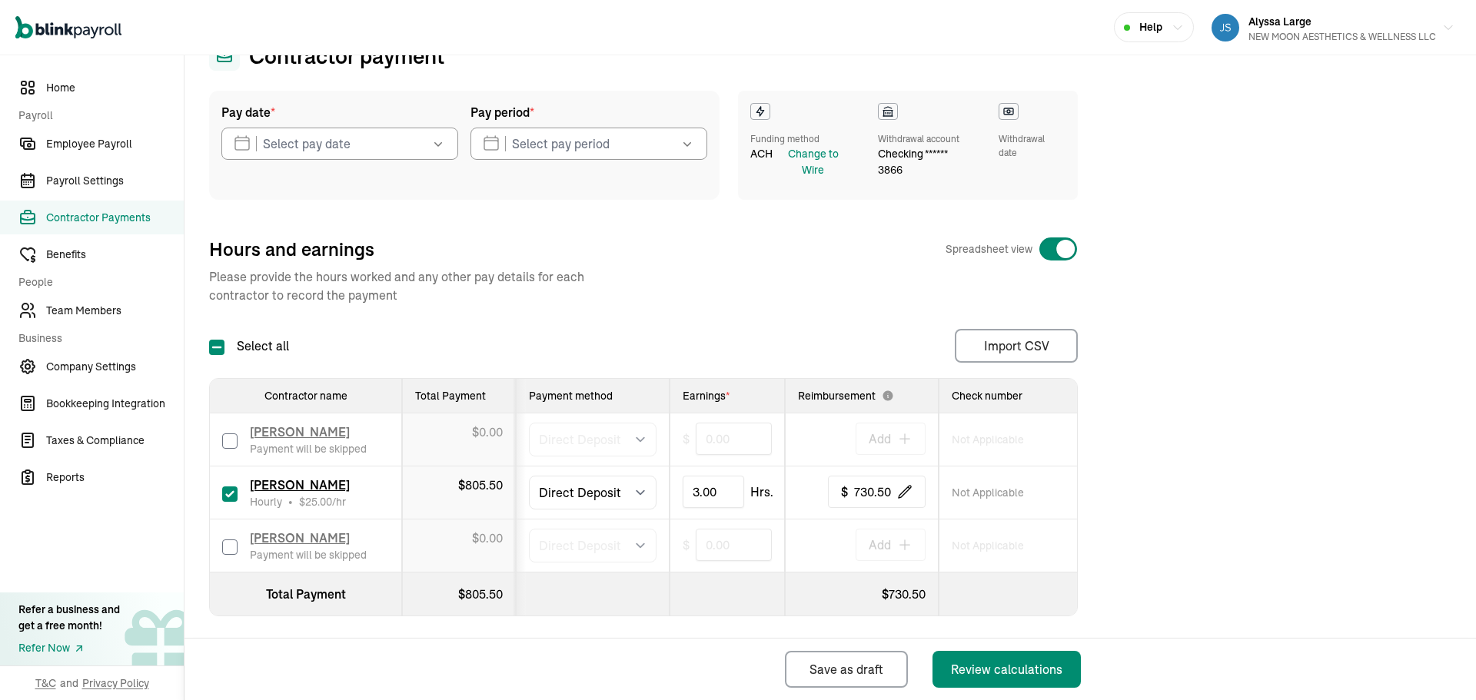
click at [428, 142] on button "button" at bounding box center [436, 144] width 43 height 32
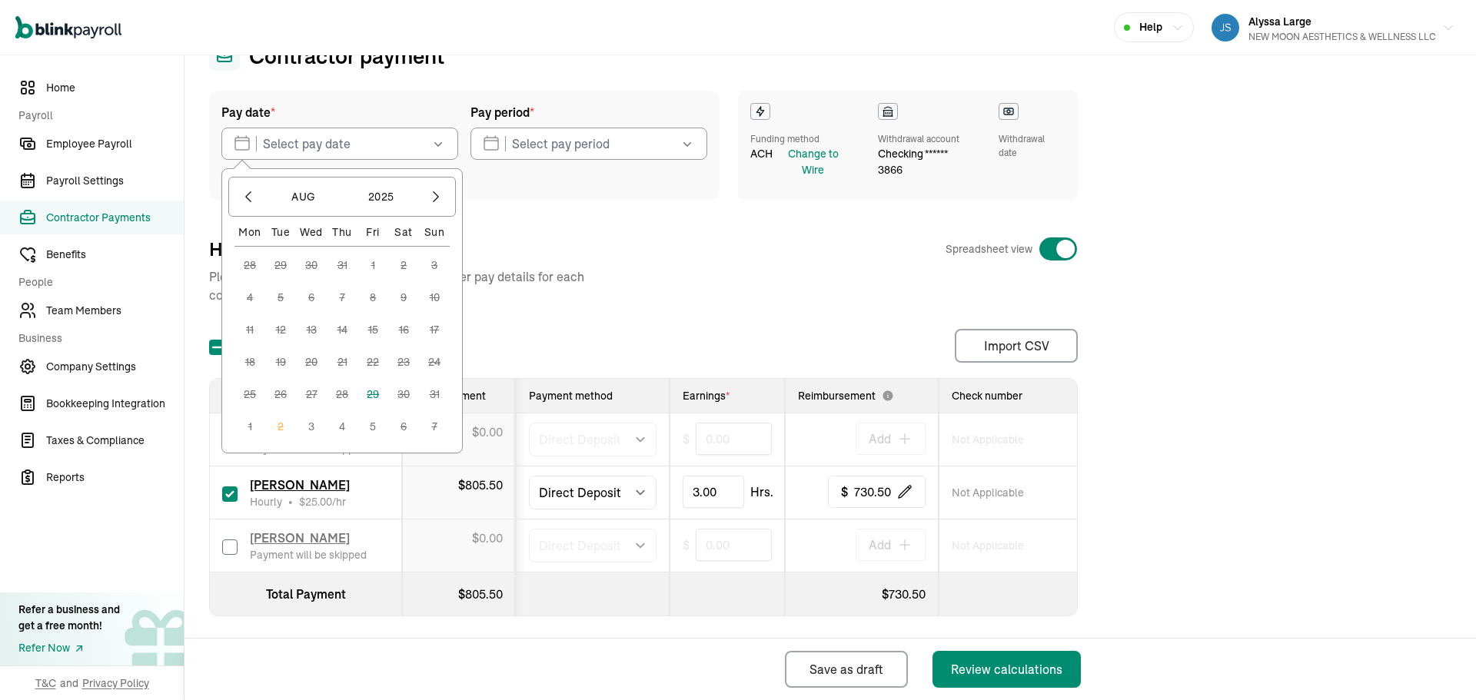
click at [313, 423] on button "3" at bounding box center [311, 426] width 31 height 31
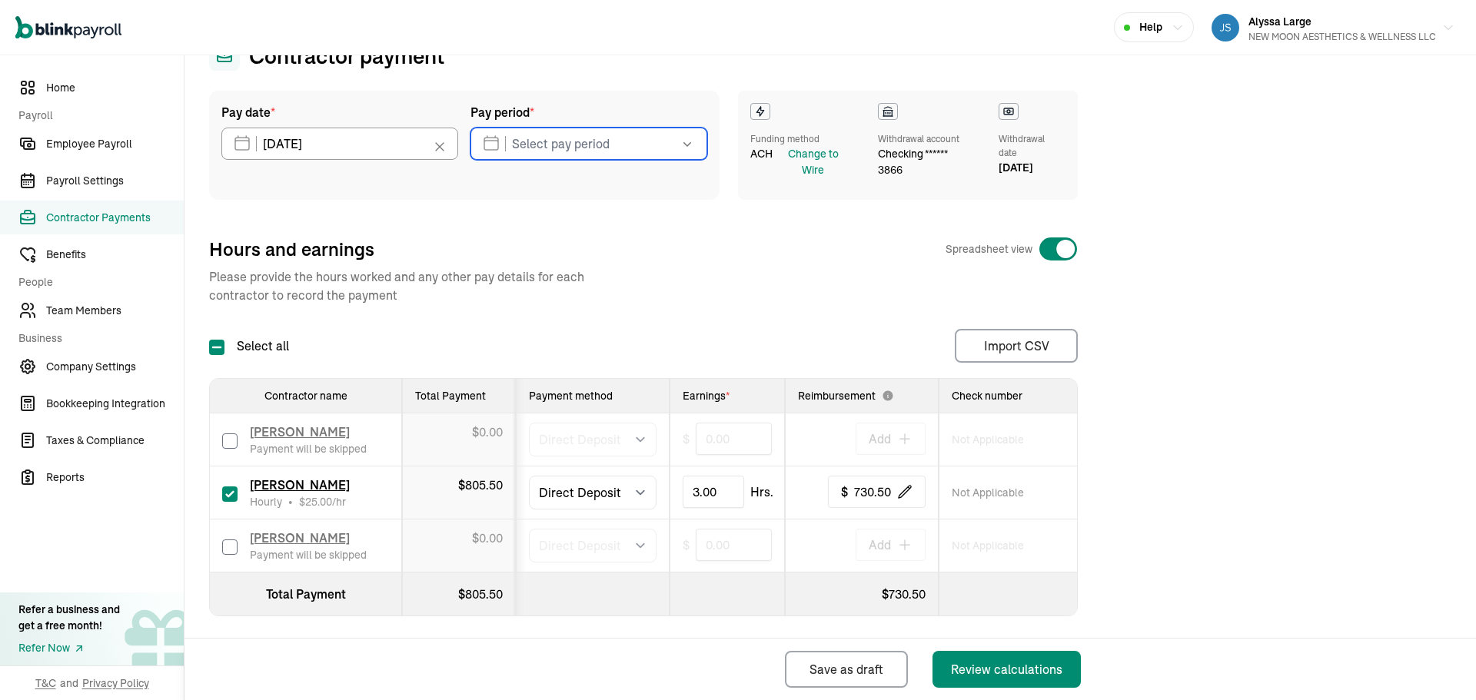
click at [551, 142] on input "text" at bounding box center [588, 144] width 237 height 32
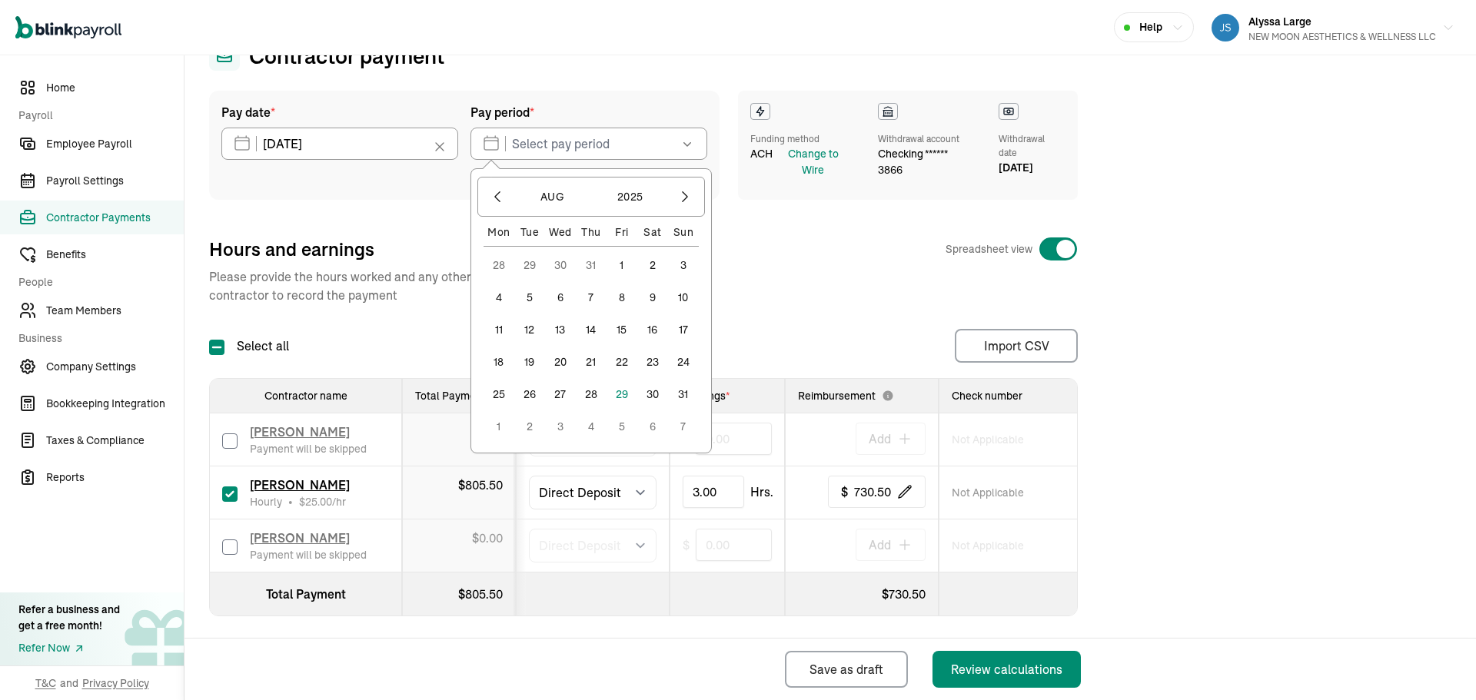
click at [648, 364] on button "23" at bounding box center [652, 362] width 31 height 31
click at [623, 394] on button "29" at bounding box center [621, 394] width 31 height 31
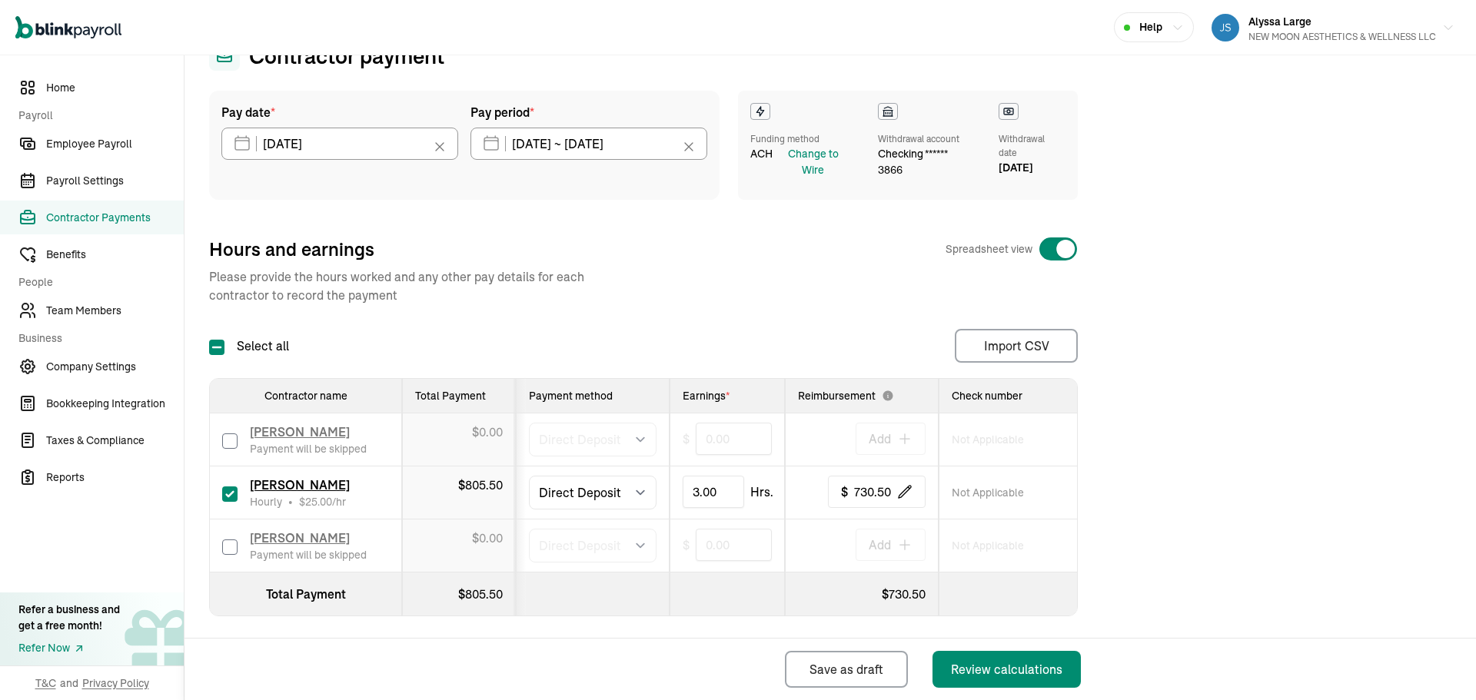
type input "[DATE] ~ [DATE]"
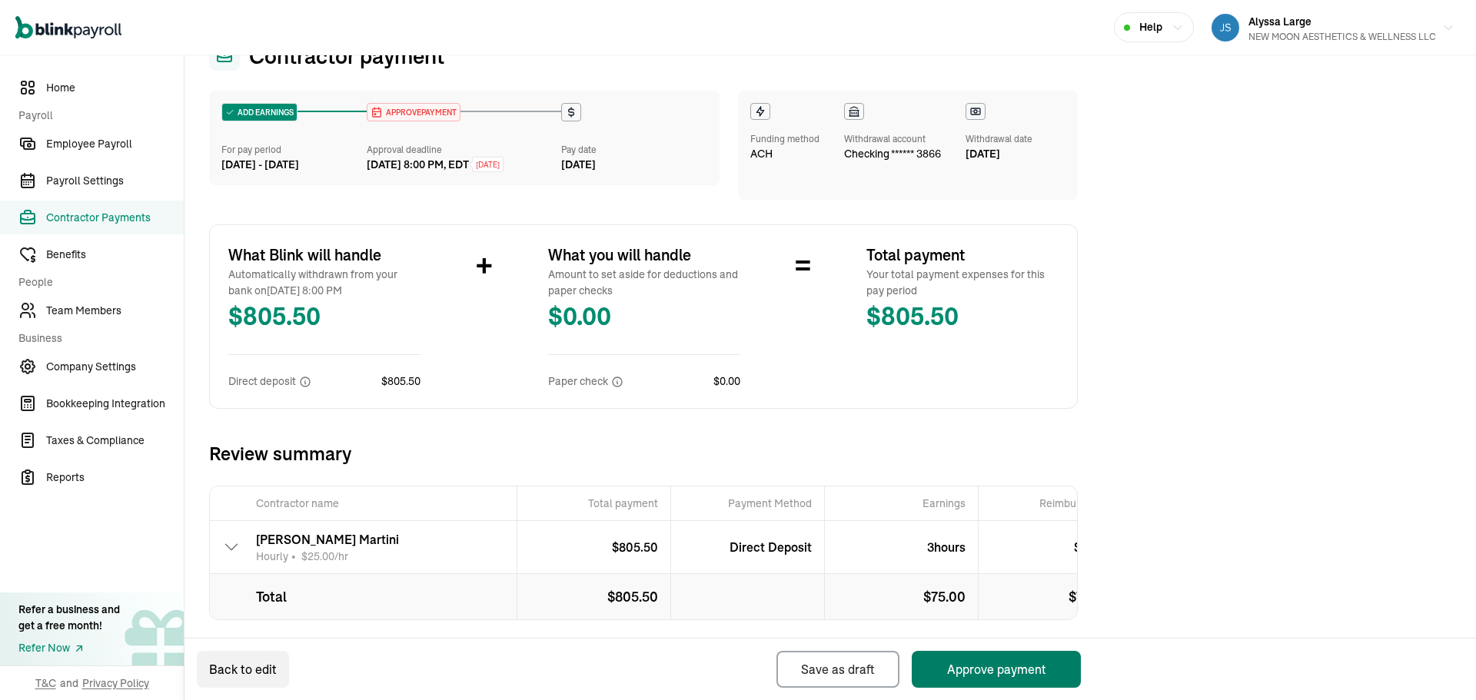
click at [985, 658] on button "Approve payment" at bounding box center [996, 669] width 169 height 37
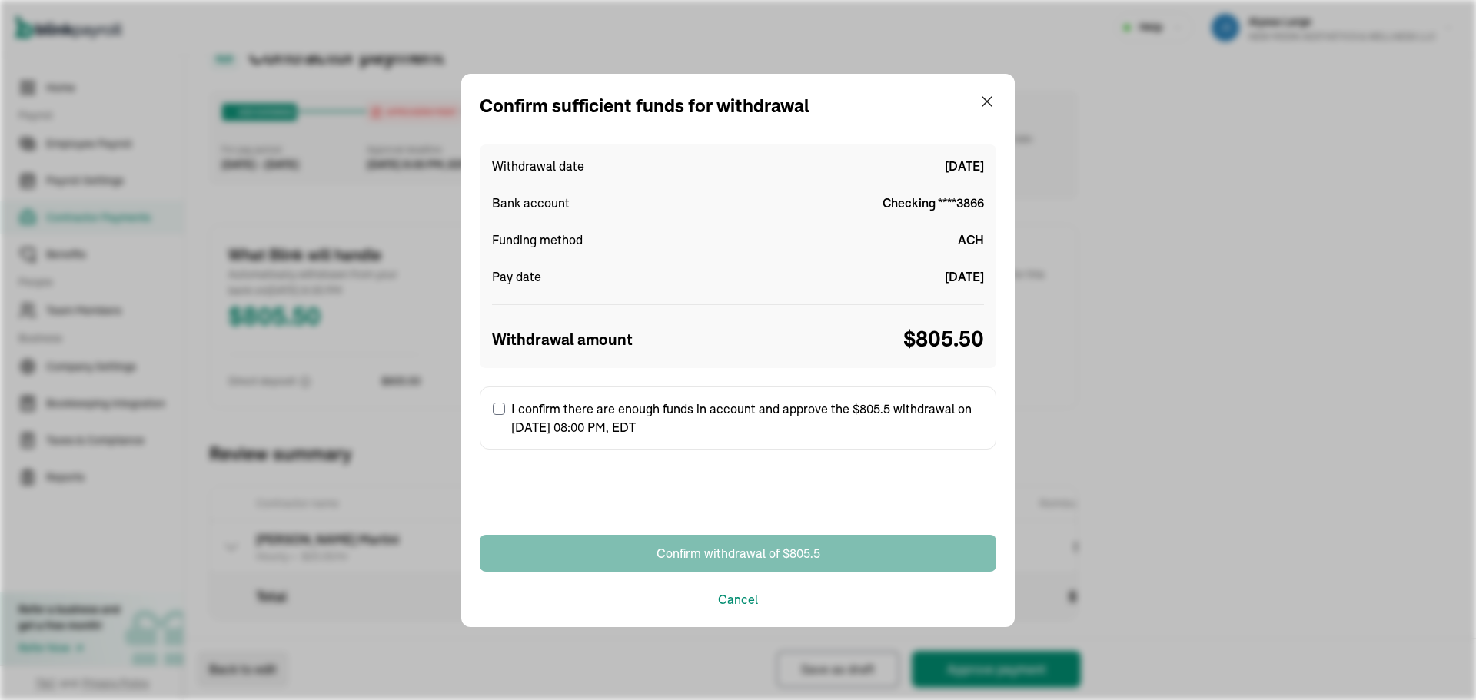
click at [490, 407] on label "I confirm there are enough funds in account and approve the $805.5 withdrawal o…" at bounding box center [738, 418] width 516 height 63
click at [493, 407] on input "I confirm there are enough funds in account and approve the $805.5 withdrawal o…" at bounding box center [499, 409] width 12 height 12
checkbox input "true"
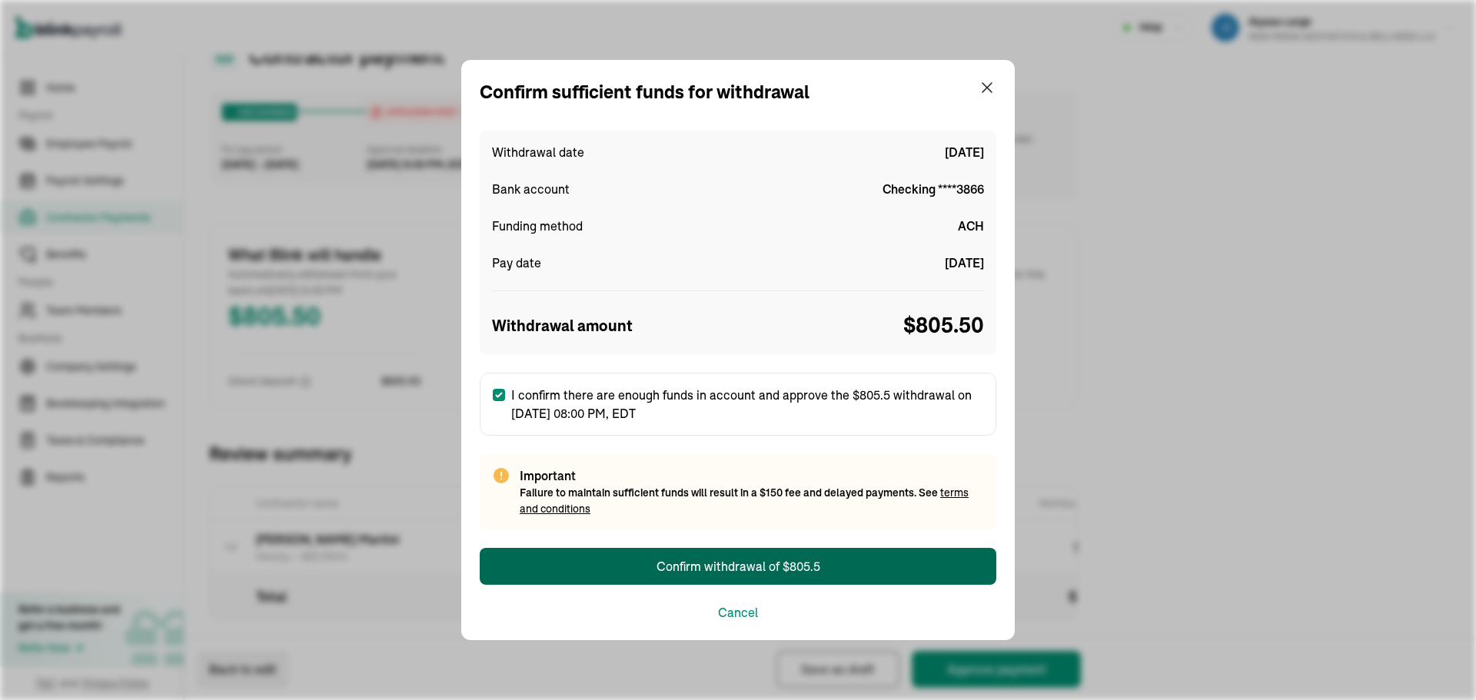
click at [646, 560] on button "Confirm withdrawal of $805.5" at bounding box center [738, 566] width 516 height 37
